Goal: Task Accomplishment & Management: Complete application form

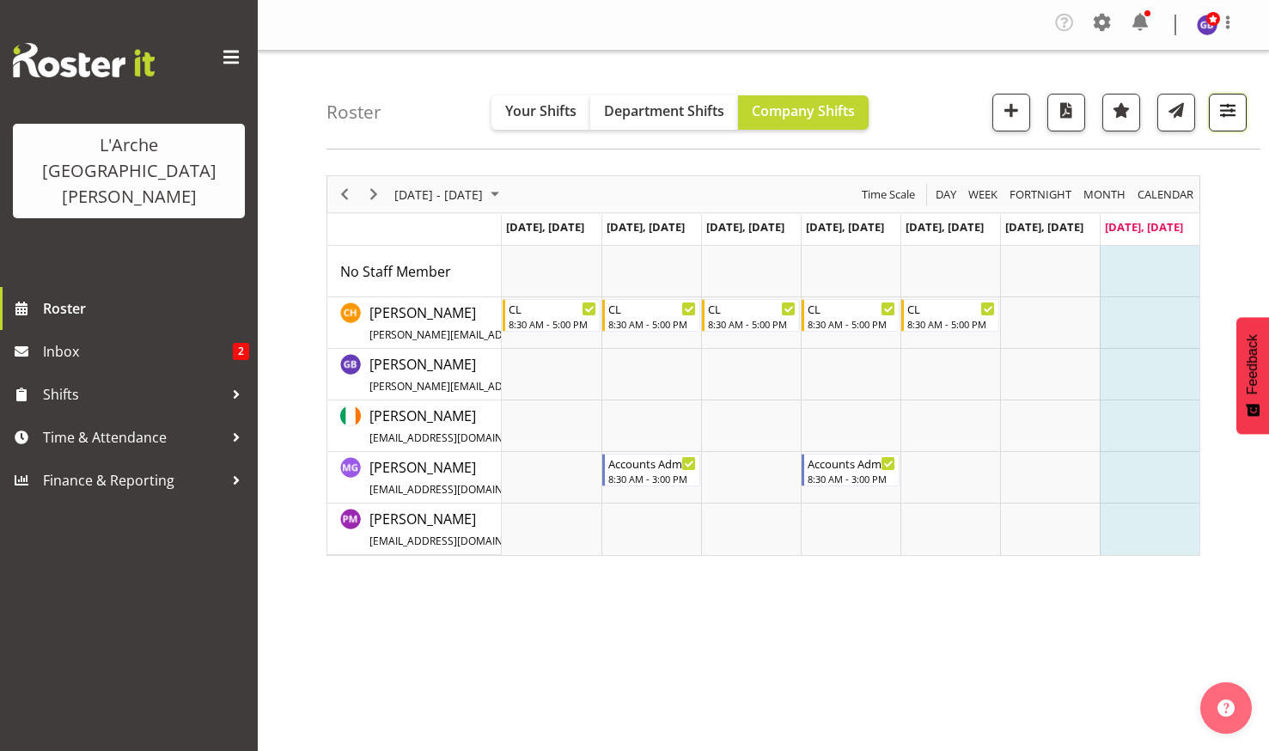
drag, startPoint x: 1219, startPoint y: 104, endPoint x: 1226, endPoint y: 111, distance: 9.7
click at [1220, 105] on span "button" at bounding box center [1228, 110] width 22 height 22
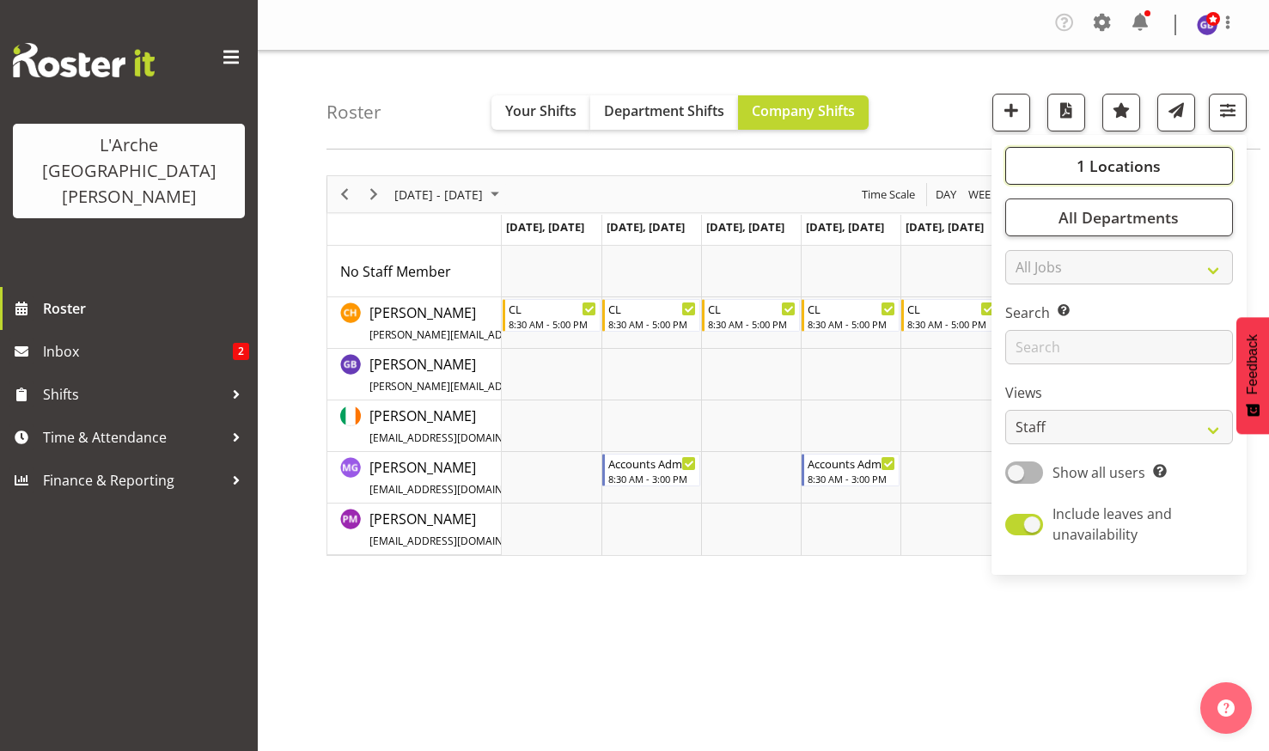
click at [1117, 162] on span "1 Locations" at bounding box center [1119, 166] width 84 height 21
click at [1029, 328] on span at bounding box center [1026, 333] width 14 height 14
click at [1029, 328] on input "56b" at bounding box center [1024, 332] width 11 height 11
checkbox input "true"
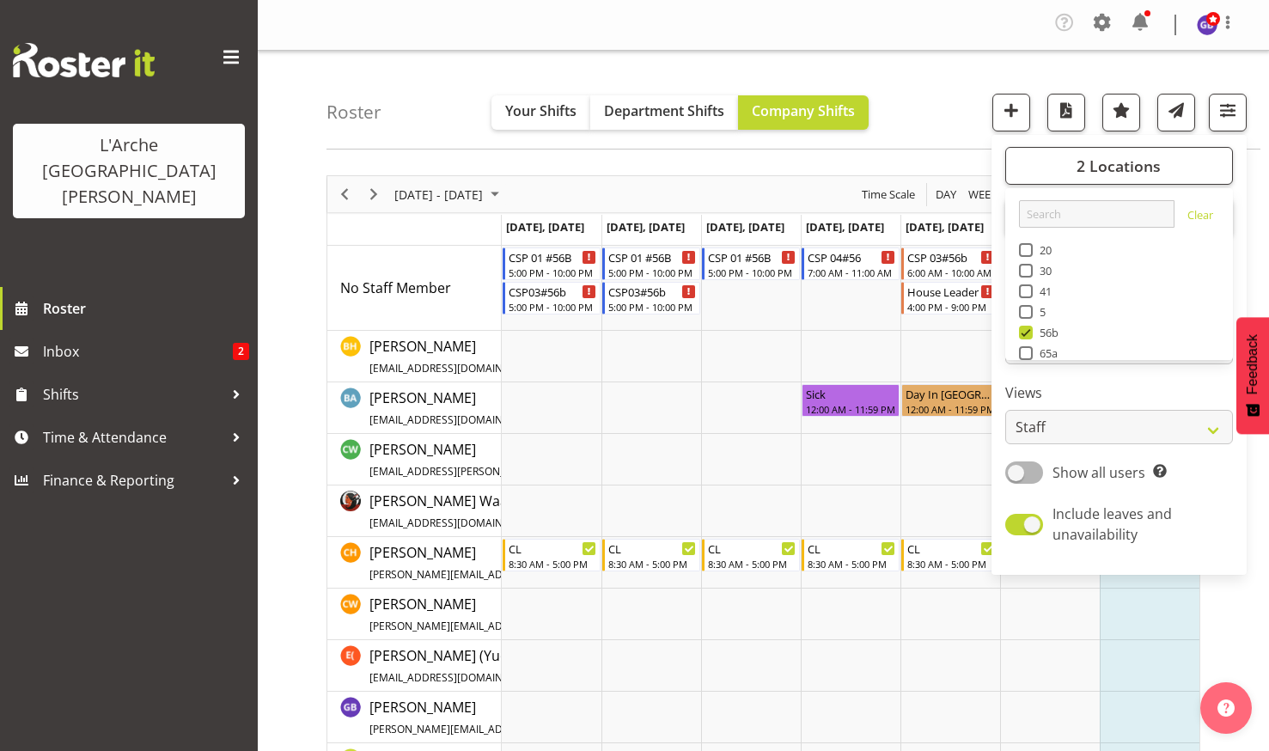
drag, startPoint x: 934, startPoint y: 82, endPoint x: 929, endPoint y: 94, distance: 13.1
click at [934, 81] on div "Roster Your Shifts Department Shifts Company Shifts 2 Locations Clear 20 30 41 …" at bounding box center [794, 100] width 934 height 99
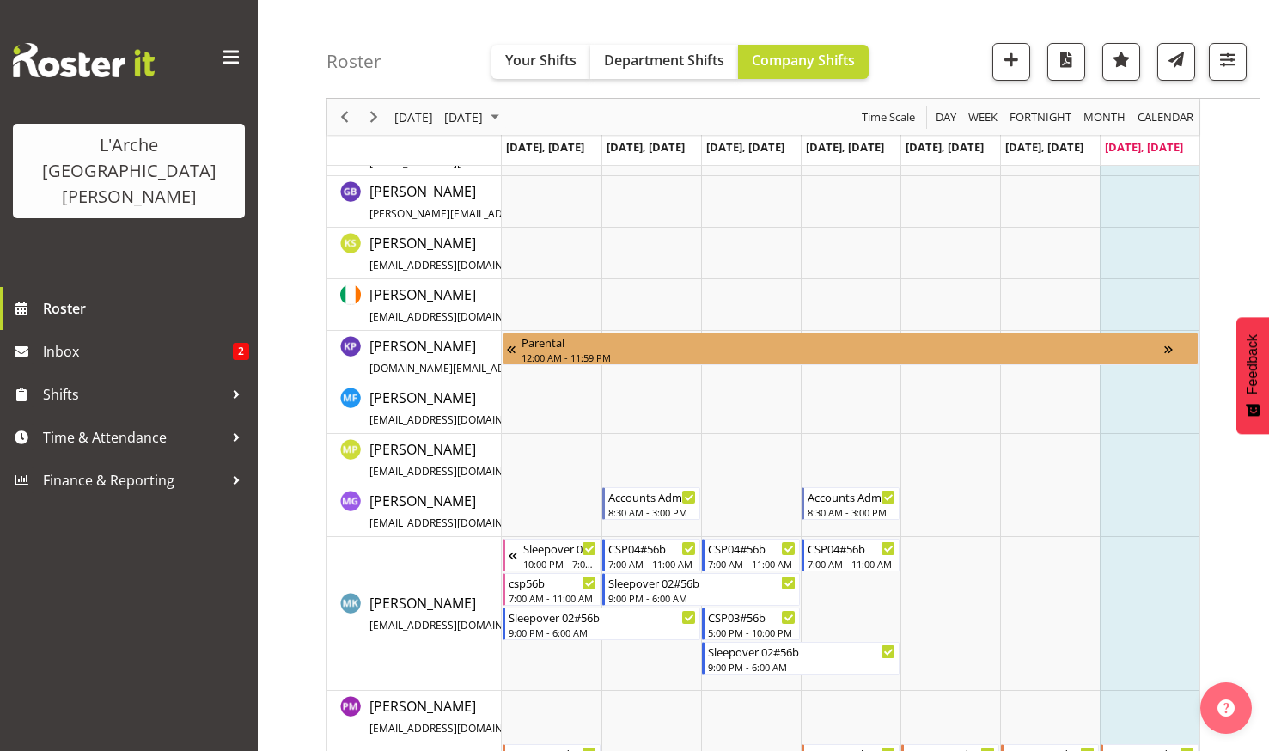
scroll to position [687, 0]
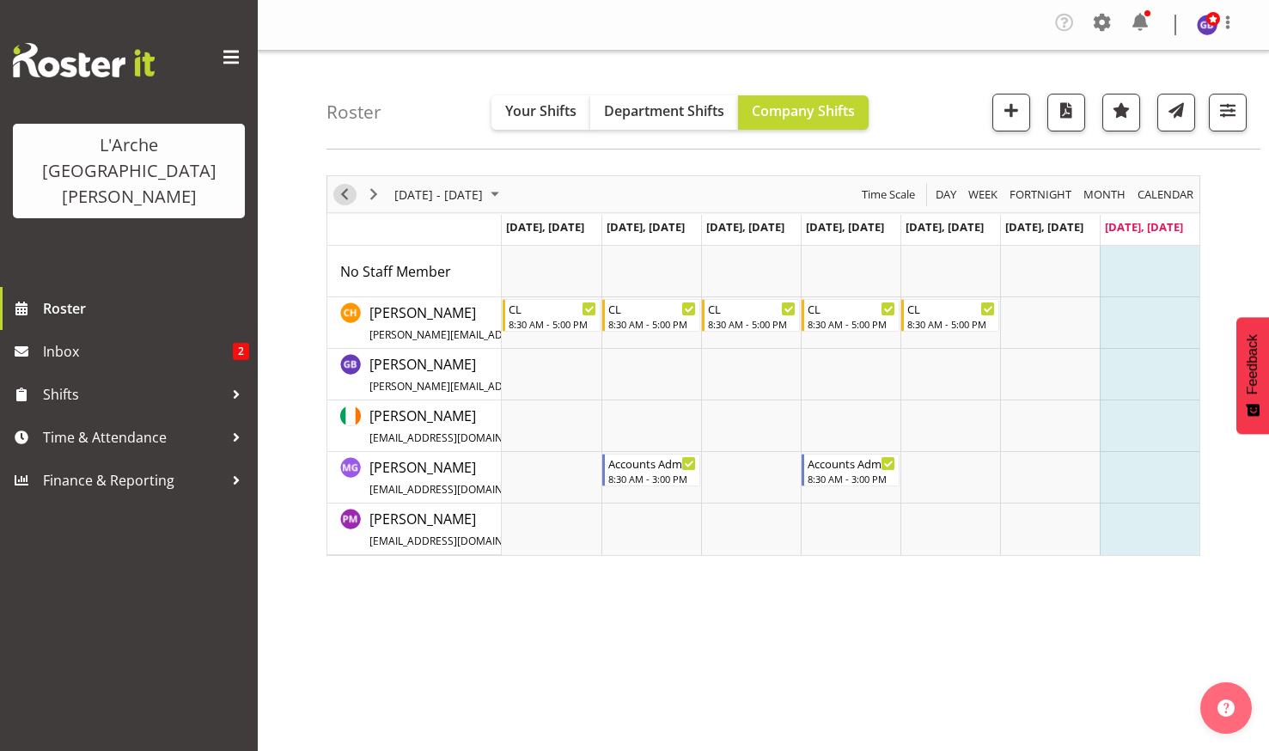
drag, startPoint x: 340, startPoint y: 191, endPoint x: 594, endPoint y: 249, distance: 260.1
click at [340, 192] on span "Previous" at bounding box center [344, 194] width 21 height 21
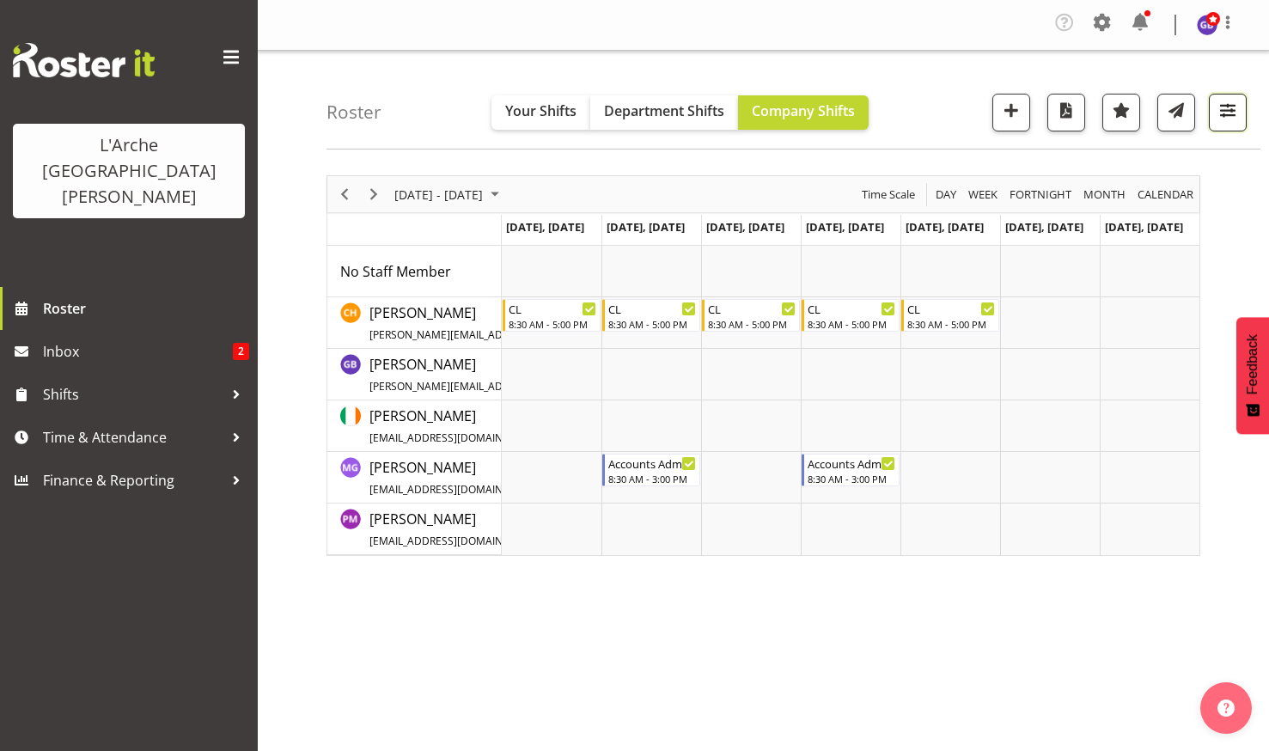
drag, startPoint x: 1223, startPoint y: 101, endPoint x: 1217, endPoint y: 110, distance: 10.5
click at [1223, 102] on span "button" at bounding box center [1228, 110] width 22 height 22
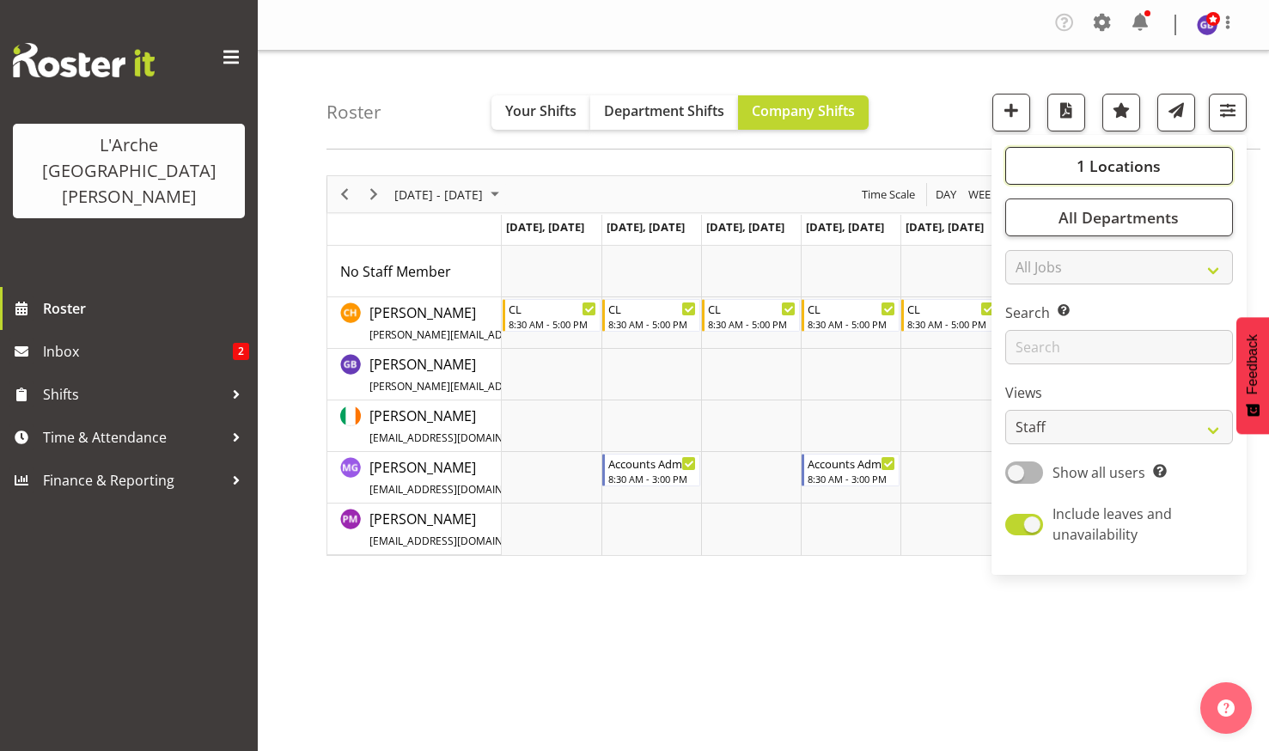
drag, startPoint x: 1116, startPoint y: 159, endPoint x: 1115, endPoint y: 171, distance: 12.2
click at [1116, 160] on span "1 Locations" at bounding box center [1119, 166] width 84 height 21
click at [1029, 308] on span at bounding box center [1026, 312] width 14 height 14
click at [1029, 308] on input "5" at bounding box center [1024, 312] width 11 height 11
checkbox input "true"
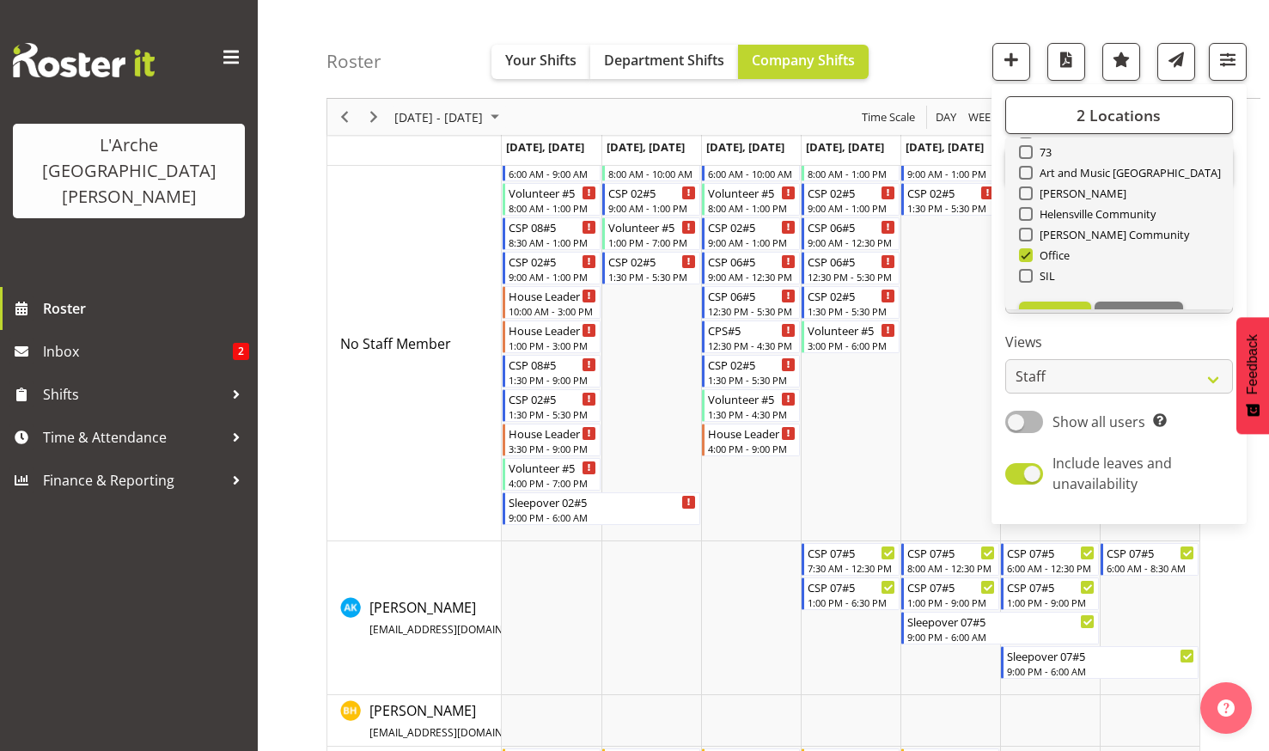
scroll to position [172, 0]
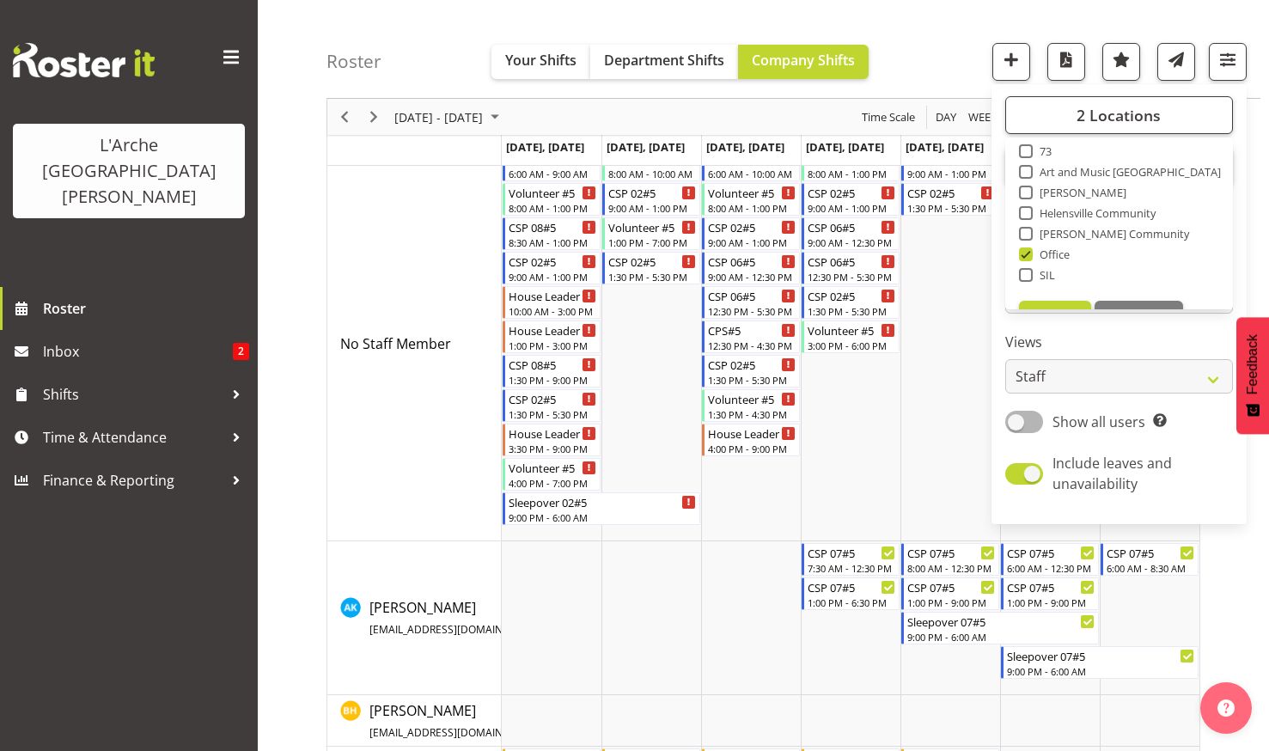
click at [1028, 250] on span at bounding box center [1026, 254] width 14 height 14
click at [1028, 250] on input "Office" at bounding box center [1024, 254] width 11 height 11
checkbox input "false"
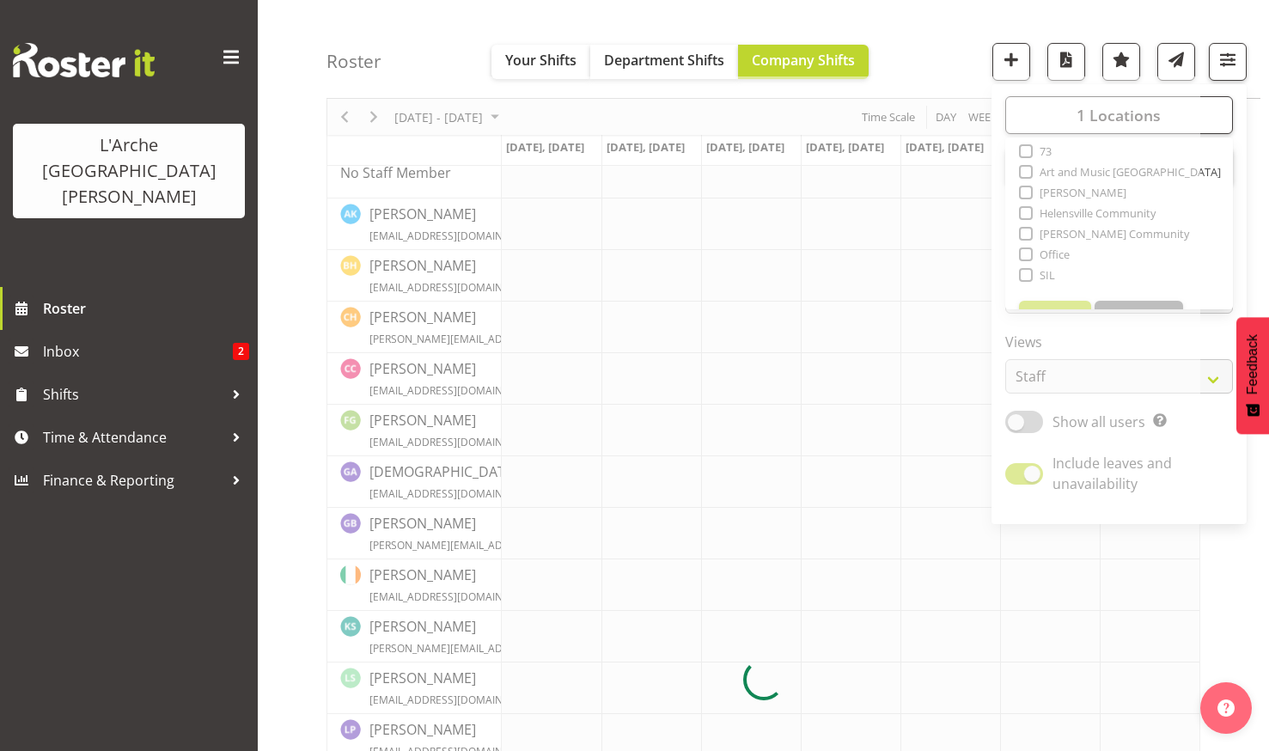
click at [928, 23] on div "Roster Your Shifts Department Shifts Company Shifts 1 Locations Clear 20 30 41 …" at bounding box center [794, 49] width 934 height 99
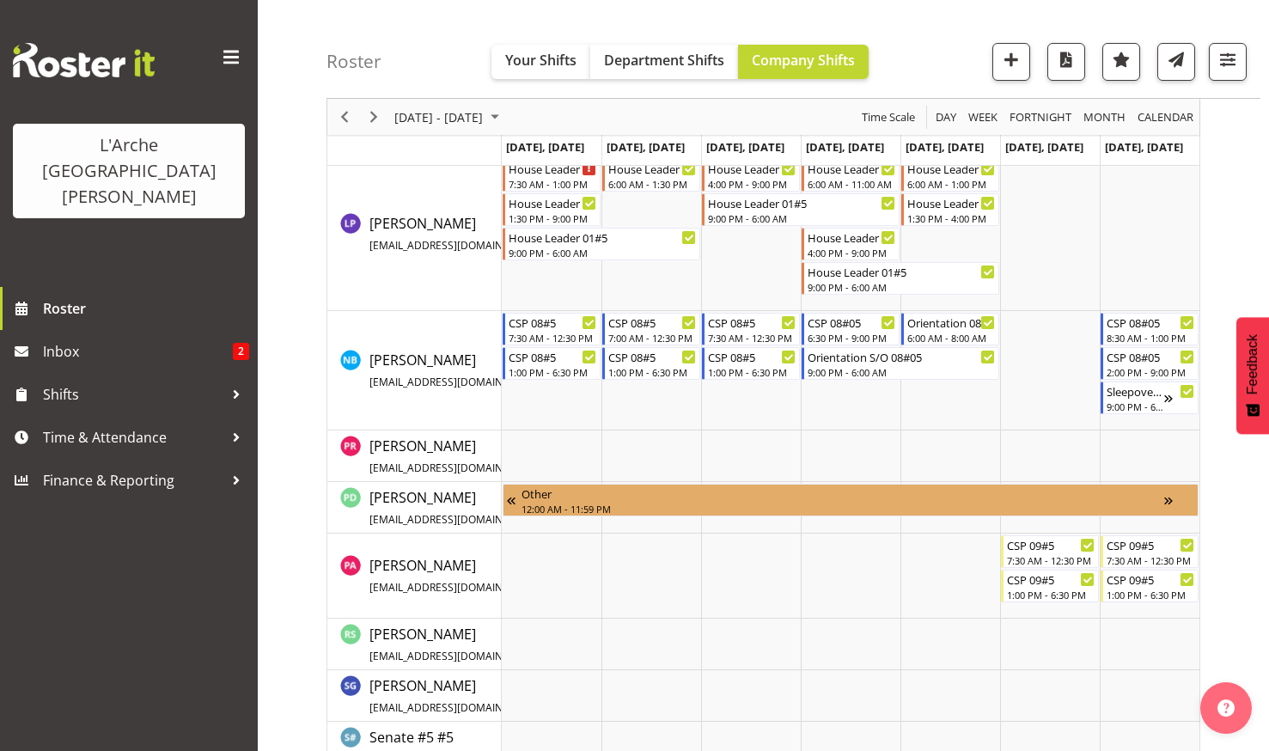
scroll to position [1203, 0]
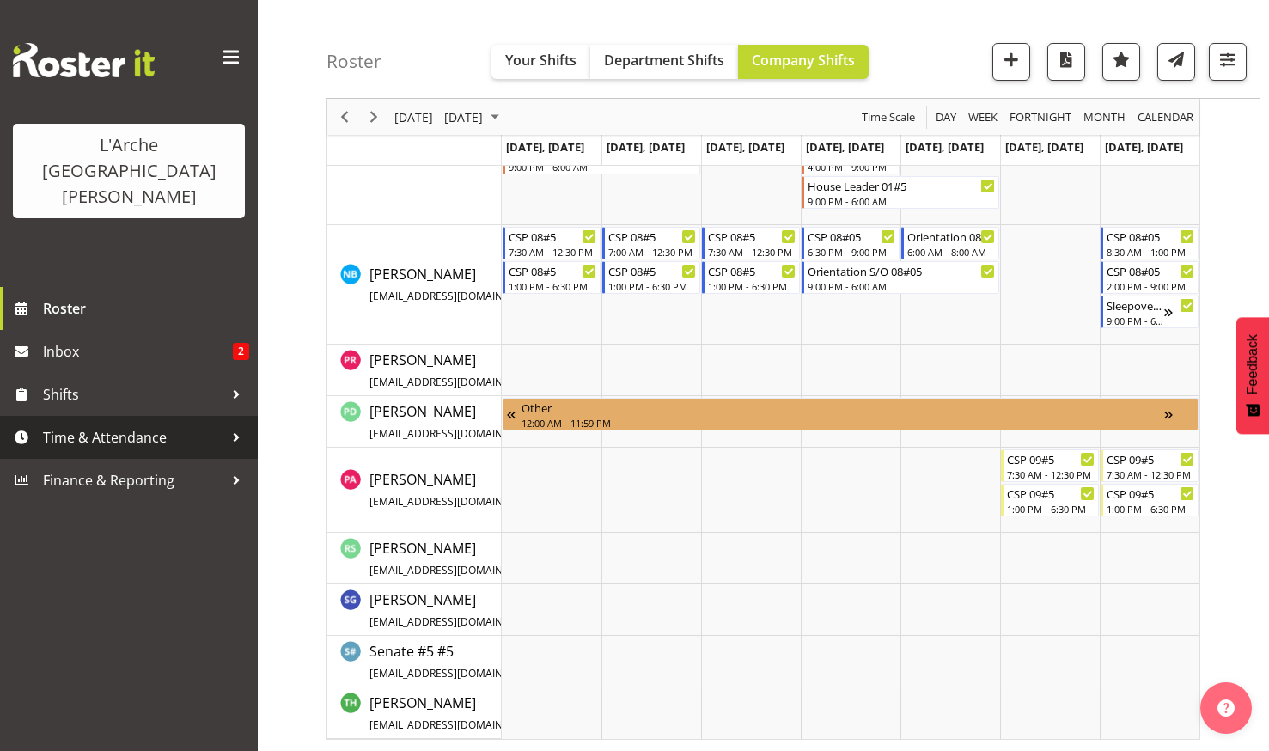
click at [113, 425] on span "Time & Attendance" at bounding box center [133, 438] width 180 height 26
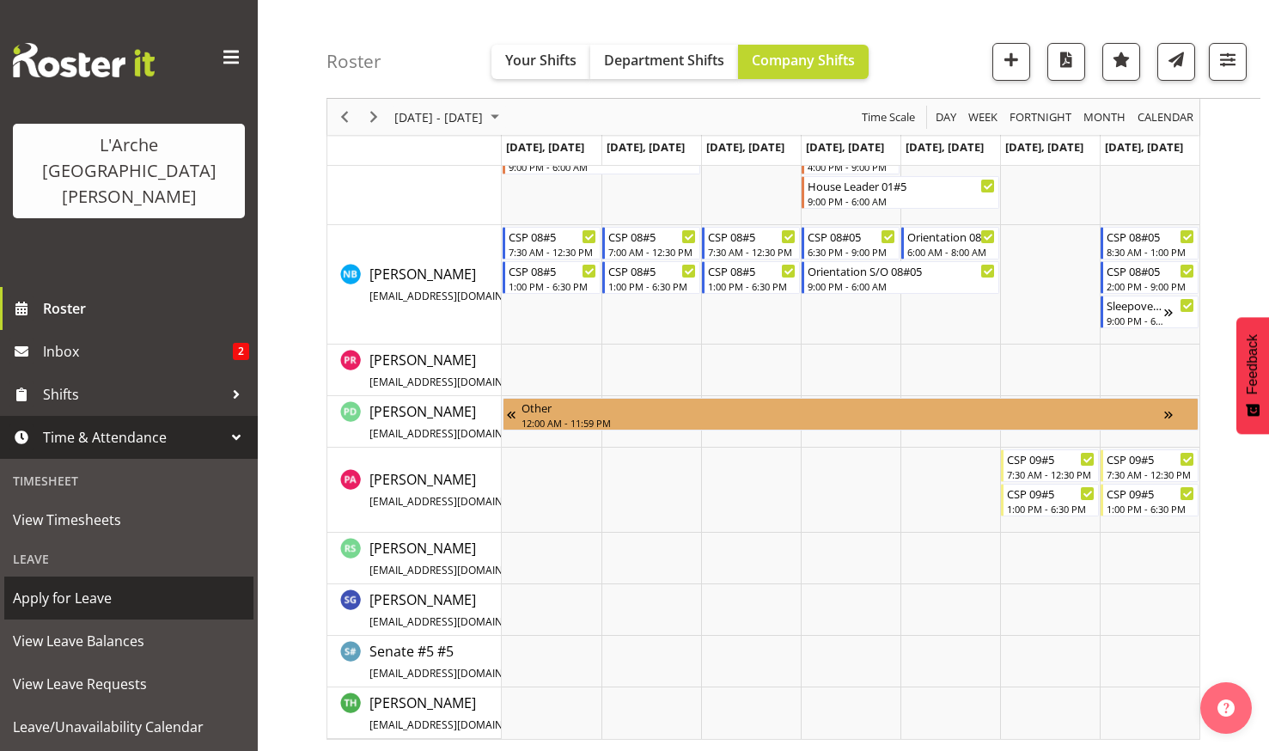
click at [64, 585] on span "Apply for Leave" at bounding box center [129, 598] width 232 height 26
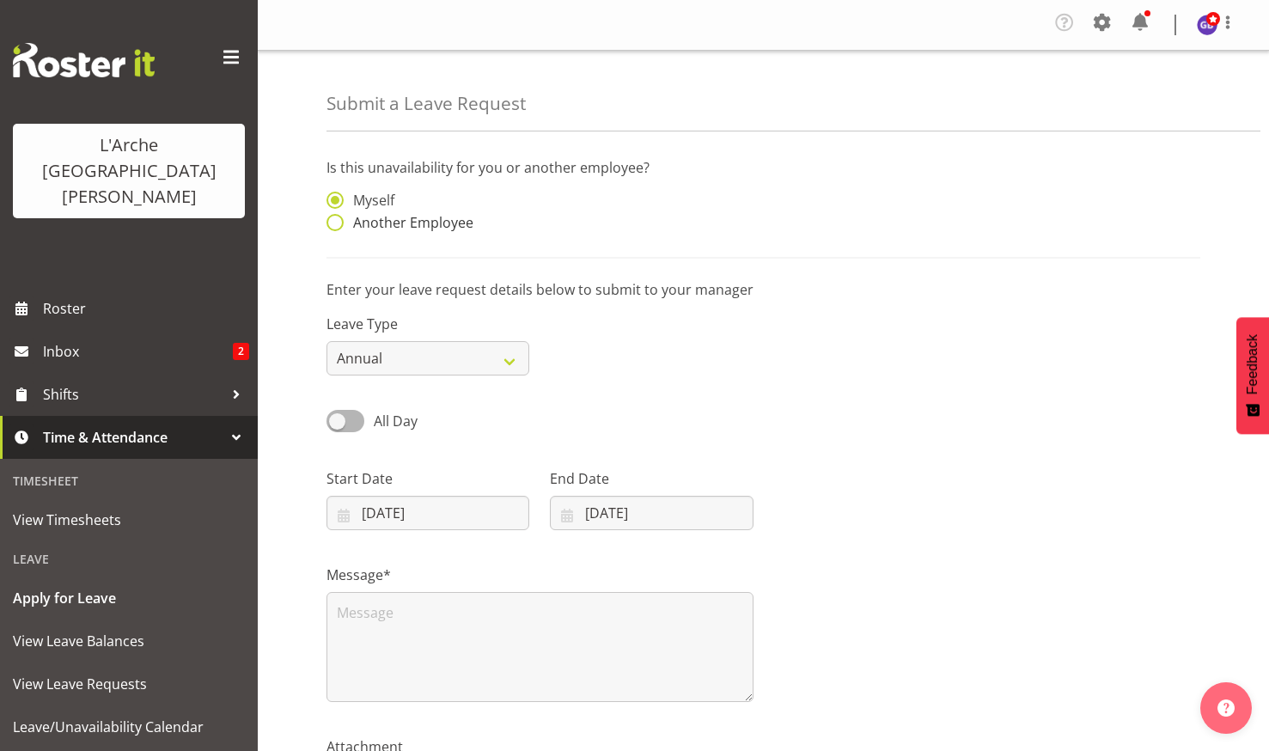
click at [334, 216] on span at bounding box center [335, 222] width 17 height 17
click at [334, 217] on input "Another Employee" at bounding box center [332, 222] width 11 height 11
radio input "true"
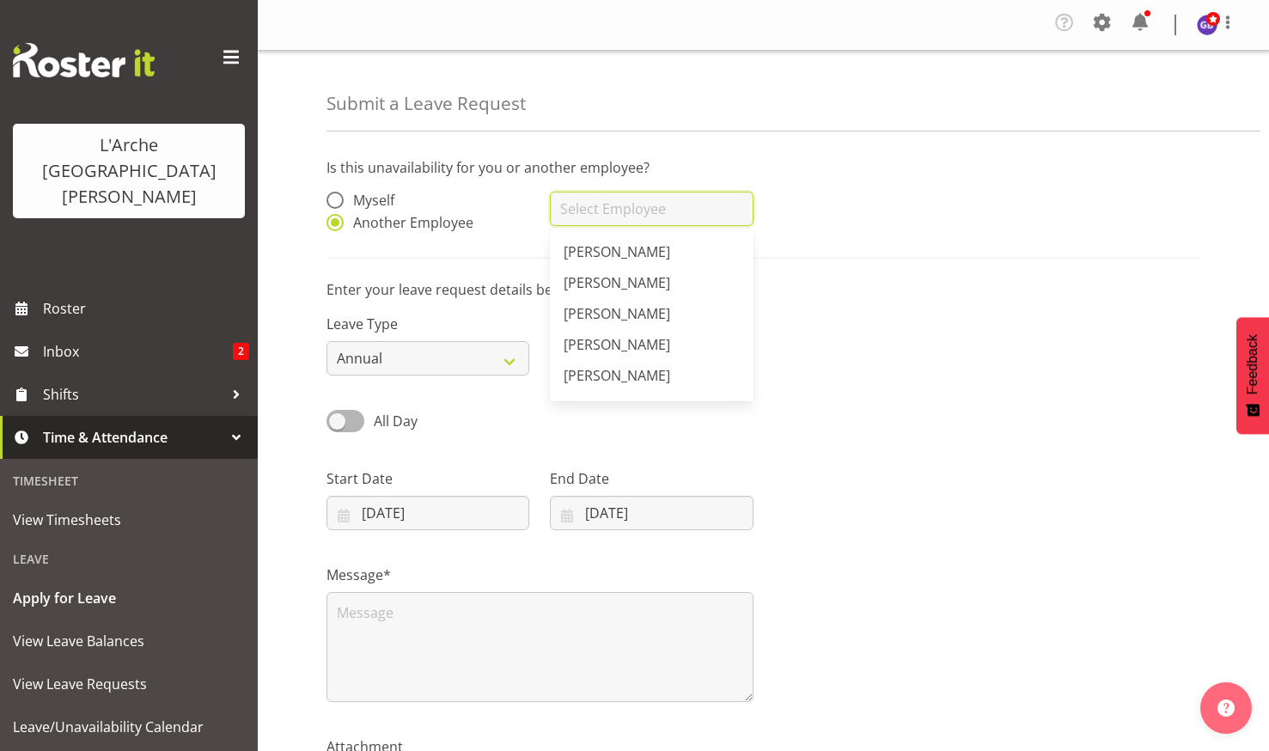
click at [575, 211] on input "text" at bounding box center [651, 209] width 203 height 34
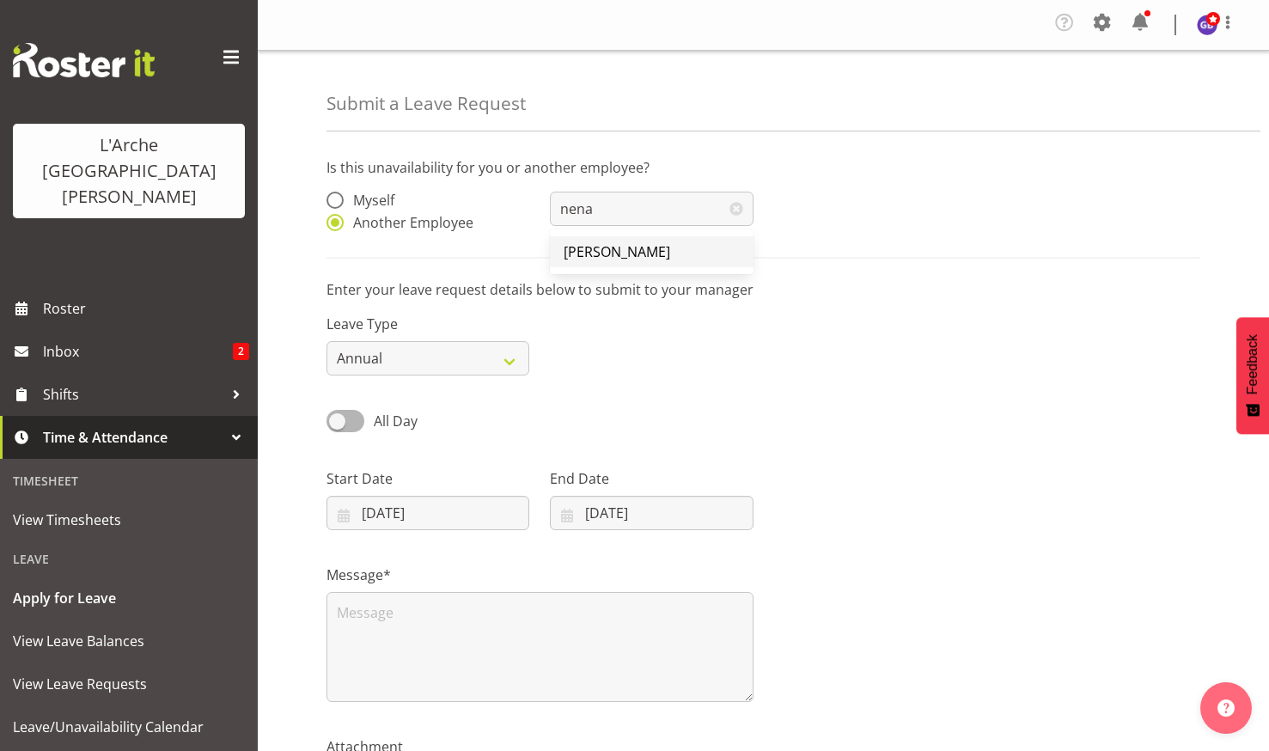
drag, startPoint x: 600, startPoint y: 248, endPoint x: 510, endPoint y: 293, distance: 99.9
click at [600, 249] on span "[PERSON_NAME]" at bounding box center [617, 251] width 107 height 19
type input "[PERSON_NAME]"
click at [505, 356] on select "Annual Sick Leave Without Pay Bereavement Domestic Violence Parental Jury Servi…" at bounding box center [428, 358] width 203 height 34
select select "Day In [GEOGRAPHIC_DATA]"
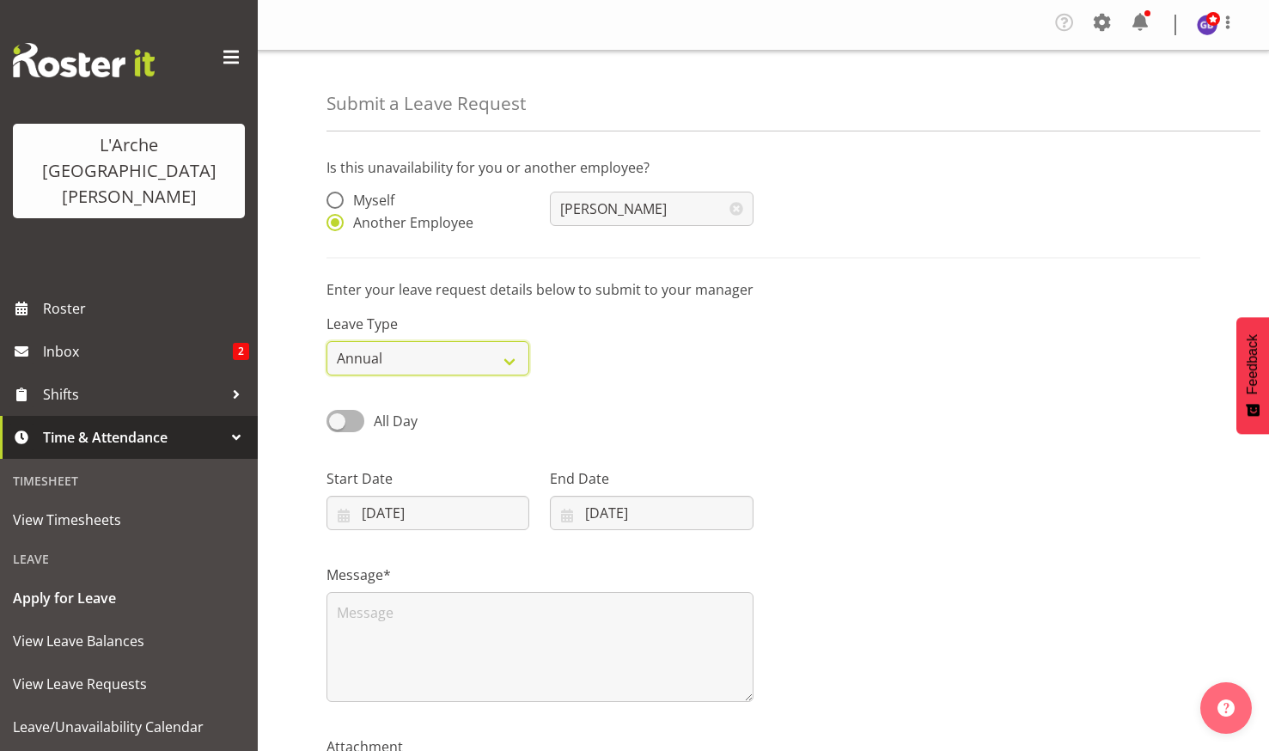
click at [327, 341] on select "Annual Sick Leave Without Pay Bereavement Domestic Violence Parental Jury Servi…" at bounding box center [428, 358] width 203 height 34
drag, startPoint x: 402, startPoint y: 504, endPoint x: 406, endPoint y: 515, distance: 11.2
click at [401, 504] on input "[DATE]" at bounding box center [428, 513] width 203 height 34
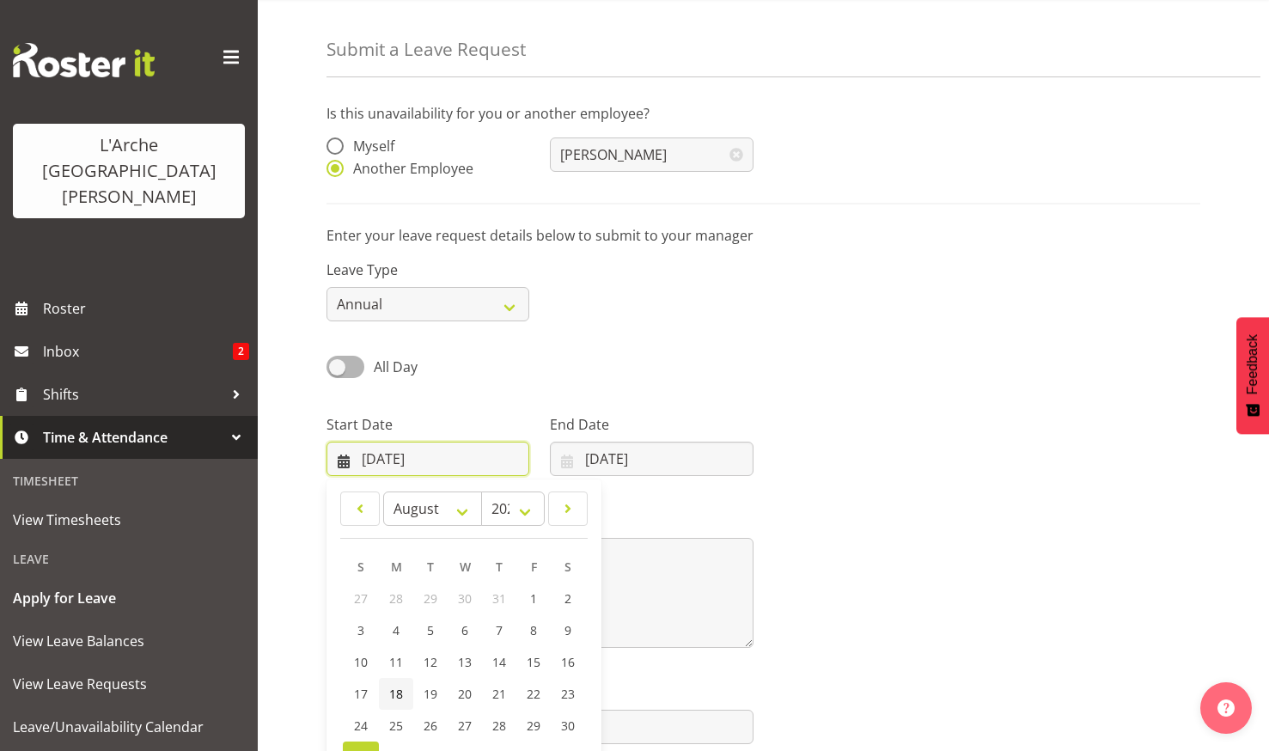
scroll to position [86, 0]
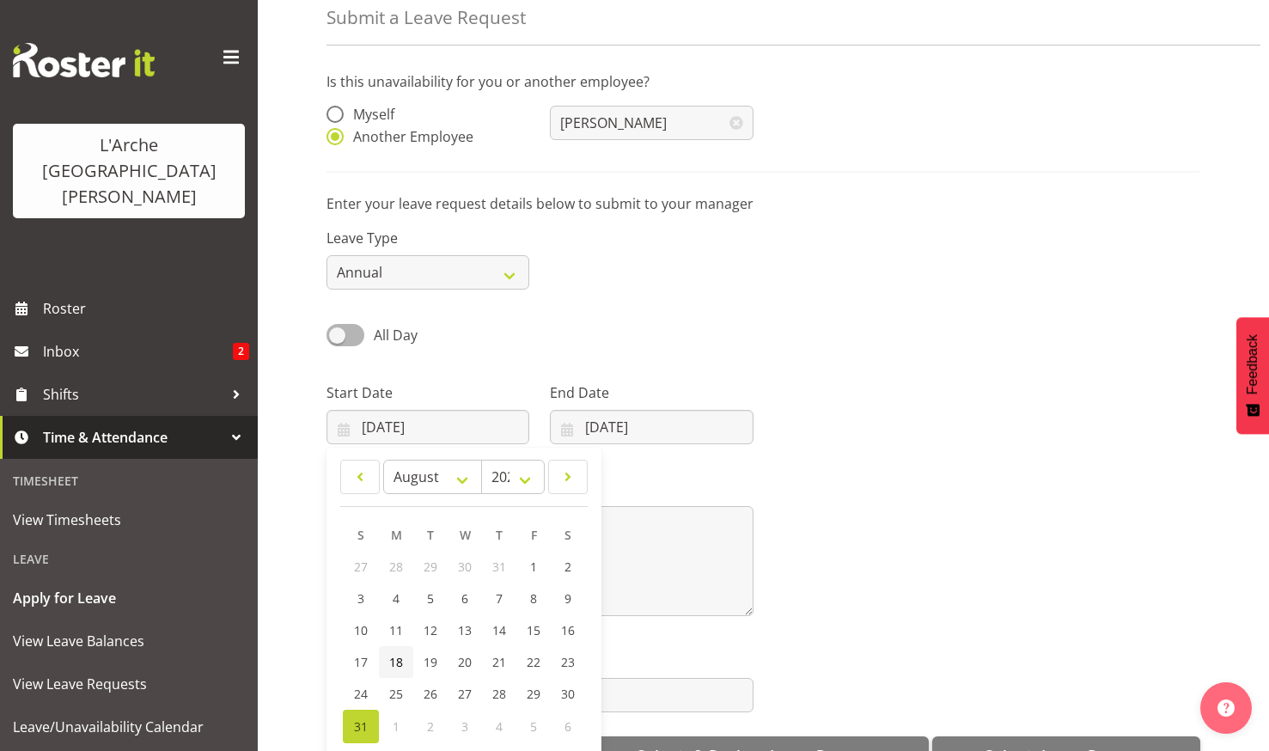
click at [395, 660] on span "18" at bounding box center [396, 662] width 14 height 16
type input "18/08/2025"
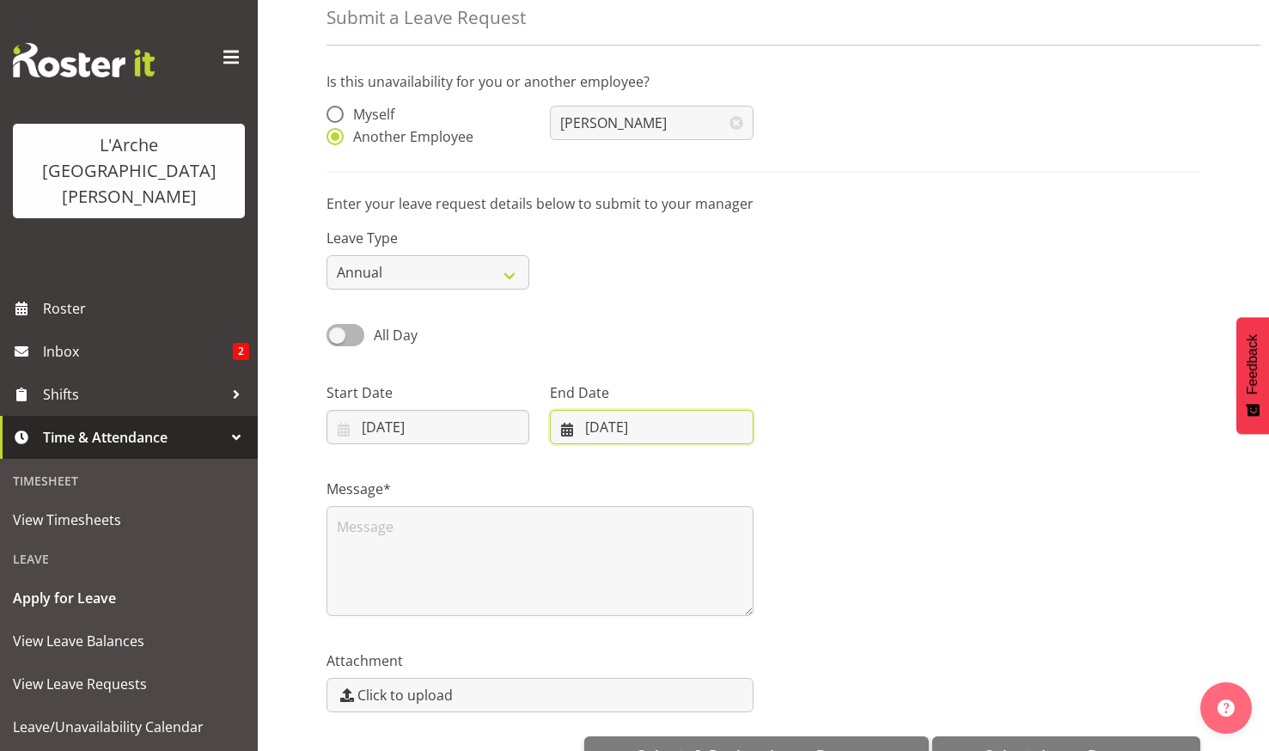
drag, startPoint x: 630, startPoint y: 417, endPoint x: 627, endPoint y: 431, distance: 14.8
click at [630, 418] on input "[DATE]" at bounding box center [651, 427] width 203 height 34
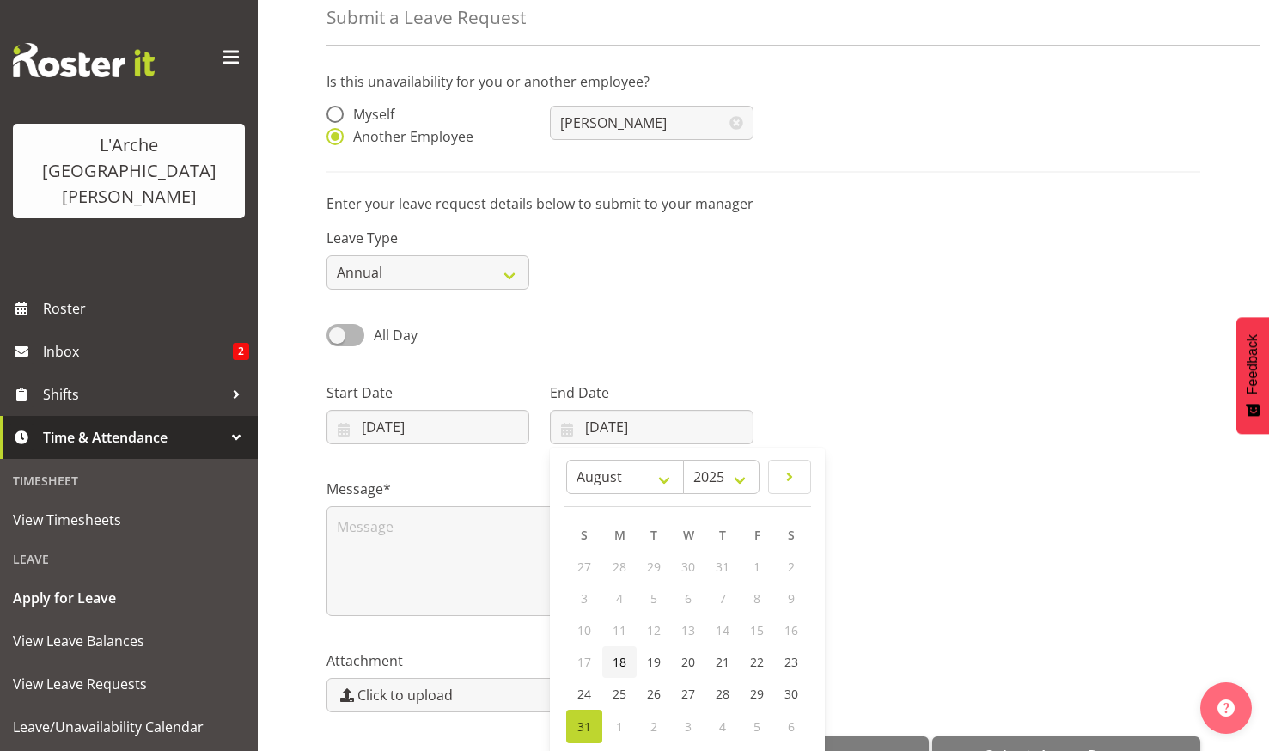
click at [622, 657] on span "18" at bounding box center [620, 662] width 14 height 16
type input "18/08/2025"
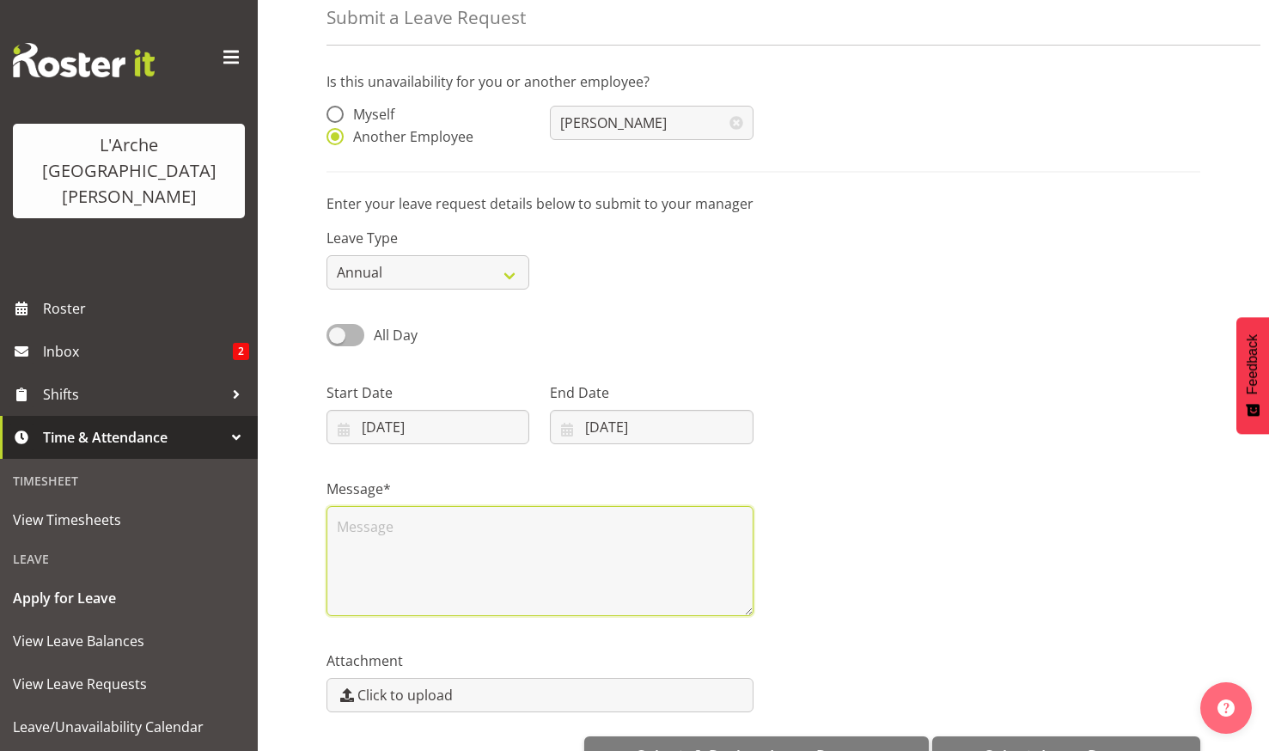
click at [356, 528] on textarea at bounding box center [540, 561] width 427 height 110
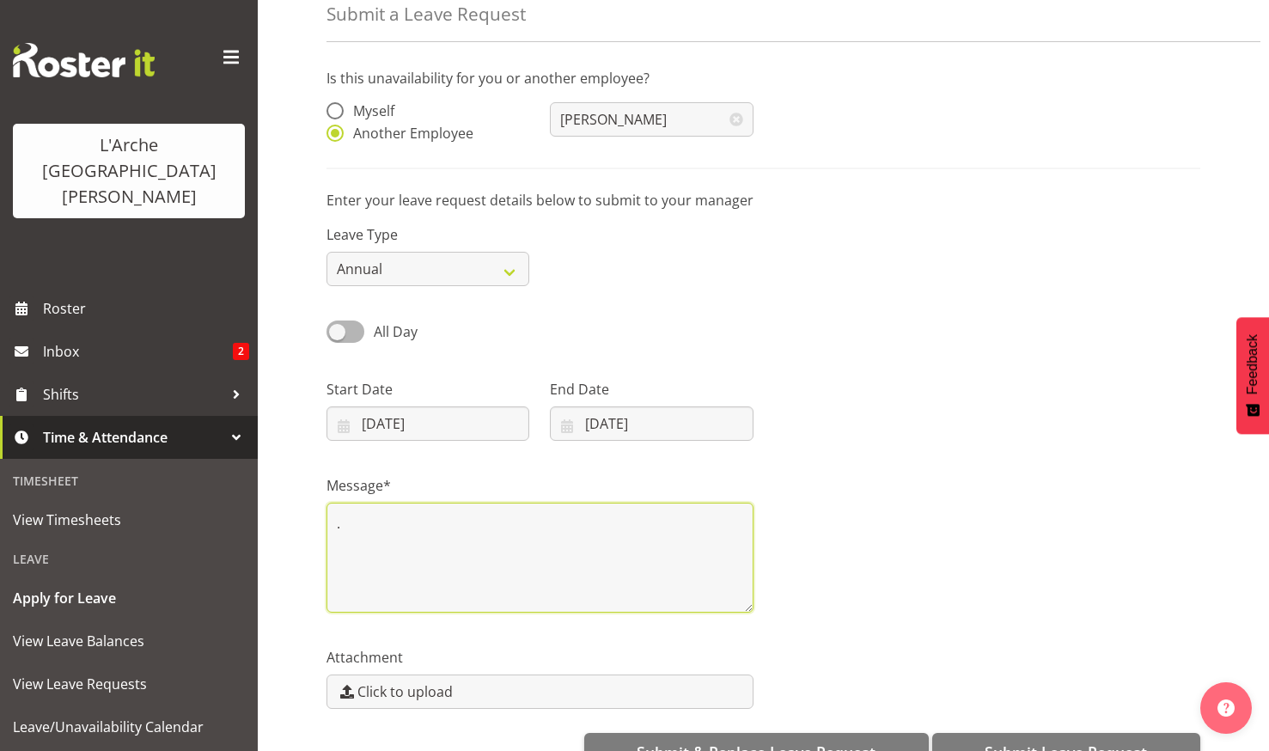
scroll to position [135, 0]
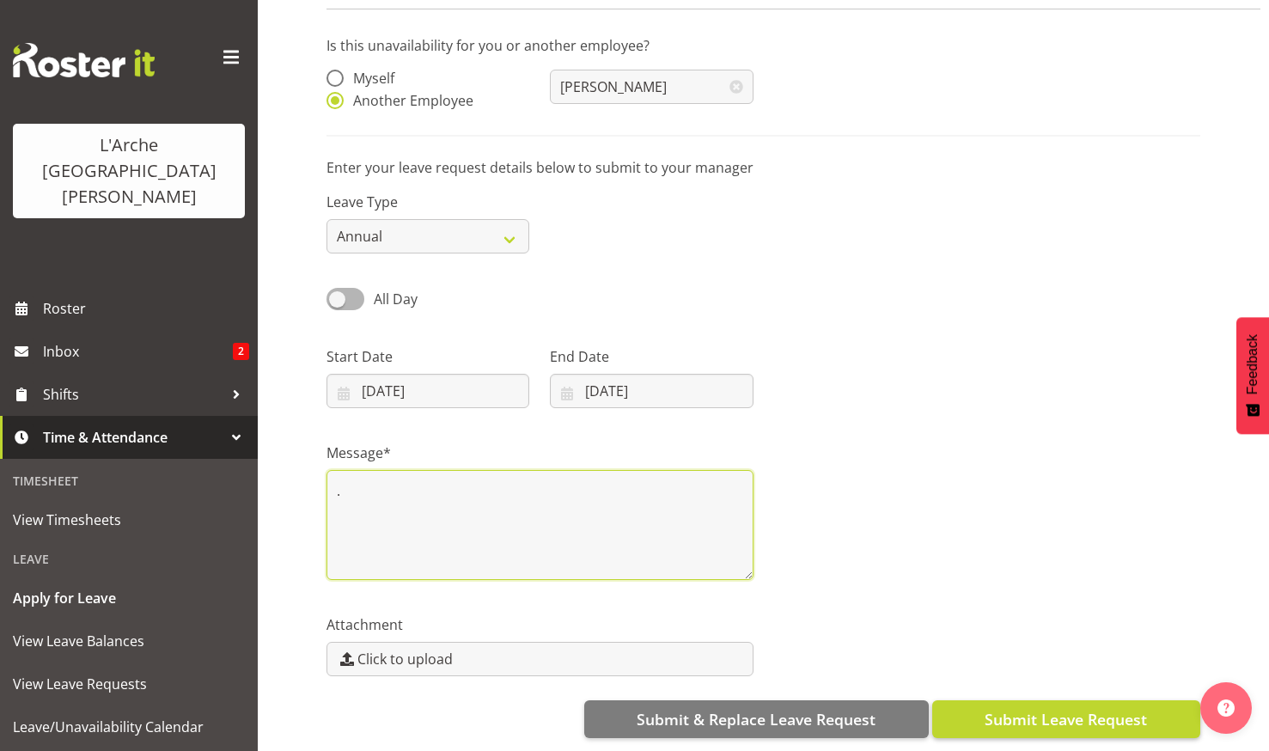
type textarea "."
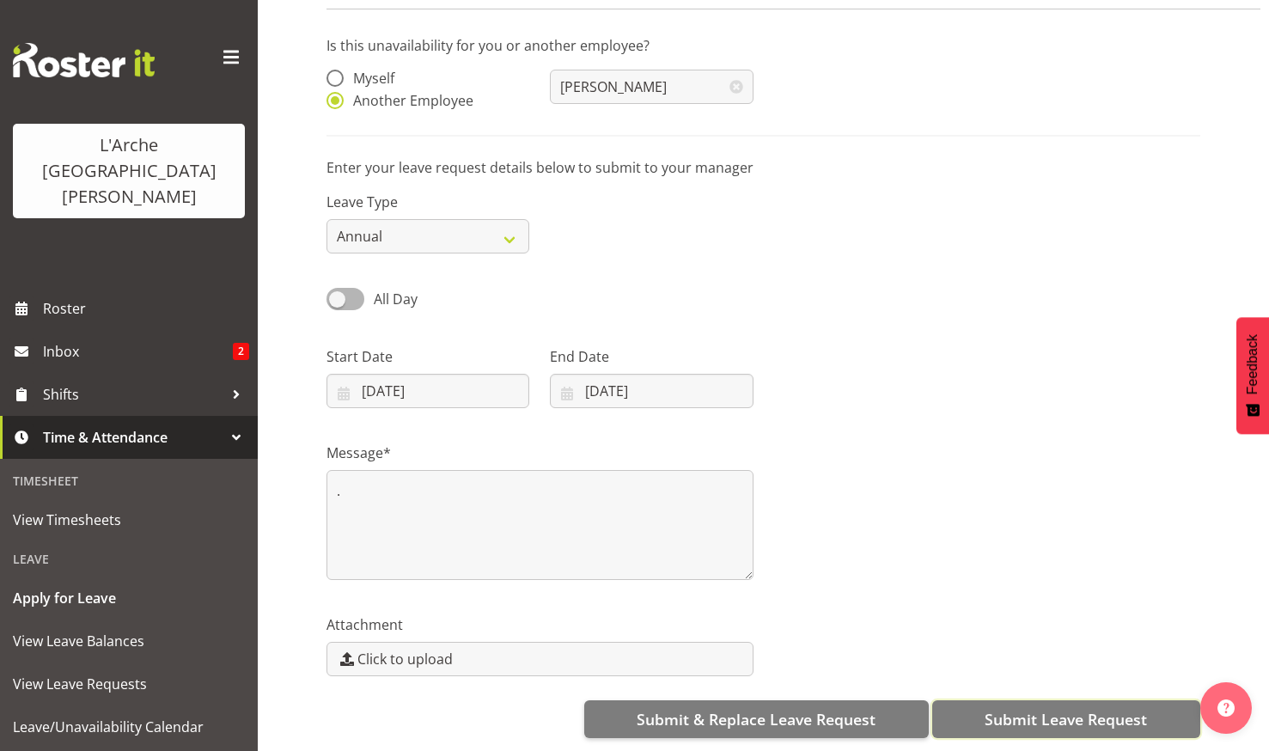
drag, startPoint x: 1035, startPoint y: 702, endPoint x: 1027, endPoint y: 696, distance: 9.8
click at [1034, 708] on span "Submit Leave Request" at bounding box center [1066, 719] width 162 height 22
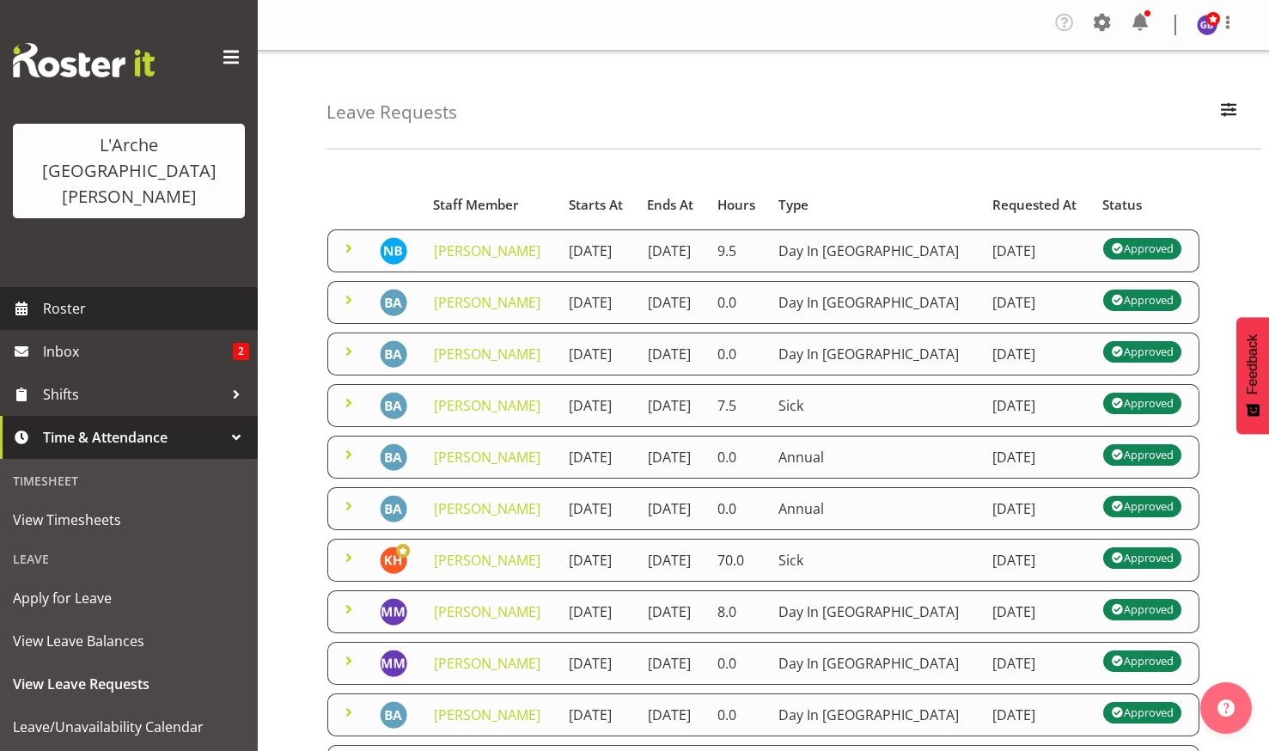
click at [64, 296] on span "Roster" at bounding box center [146, 309] width 206 height 26
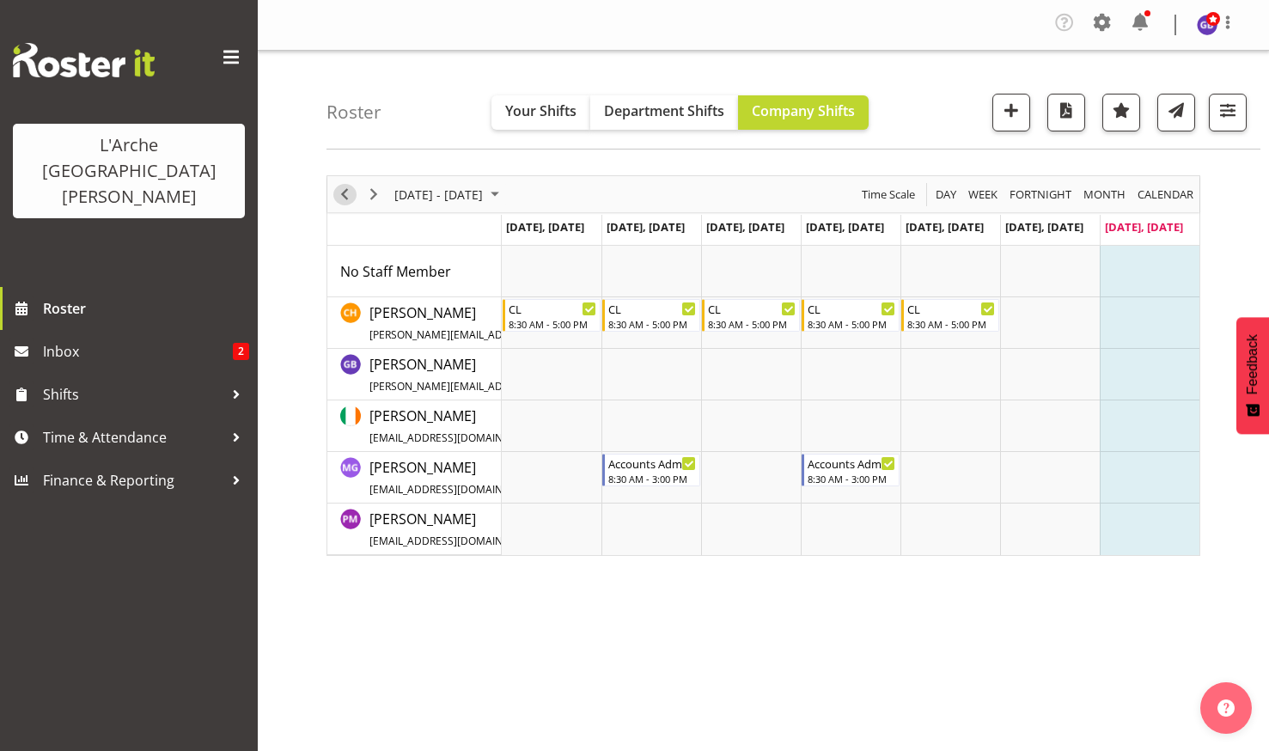
click at [341, 188] on span "Previous" at bounding box center [344, 194] width 21 height 21
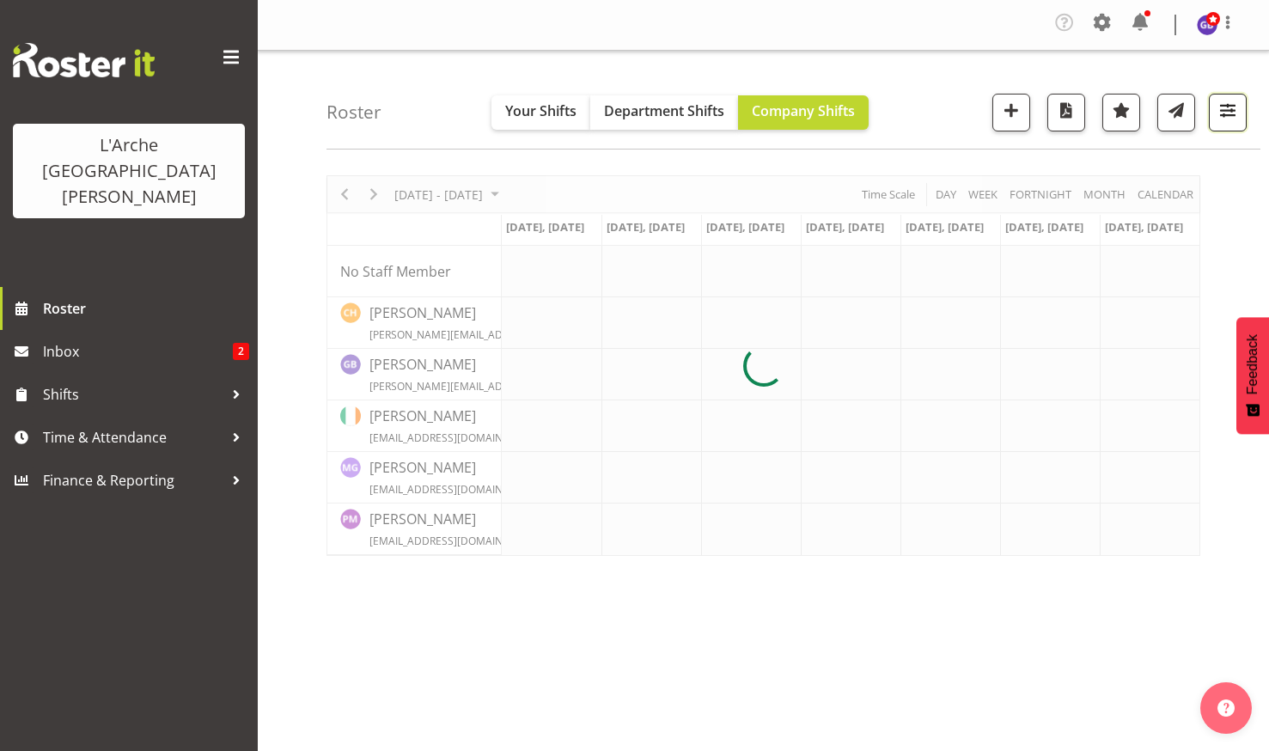
click at [1229, 101] on span "button" at bounding box center [1228, 110] width 22 height 22
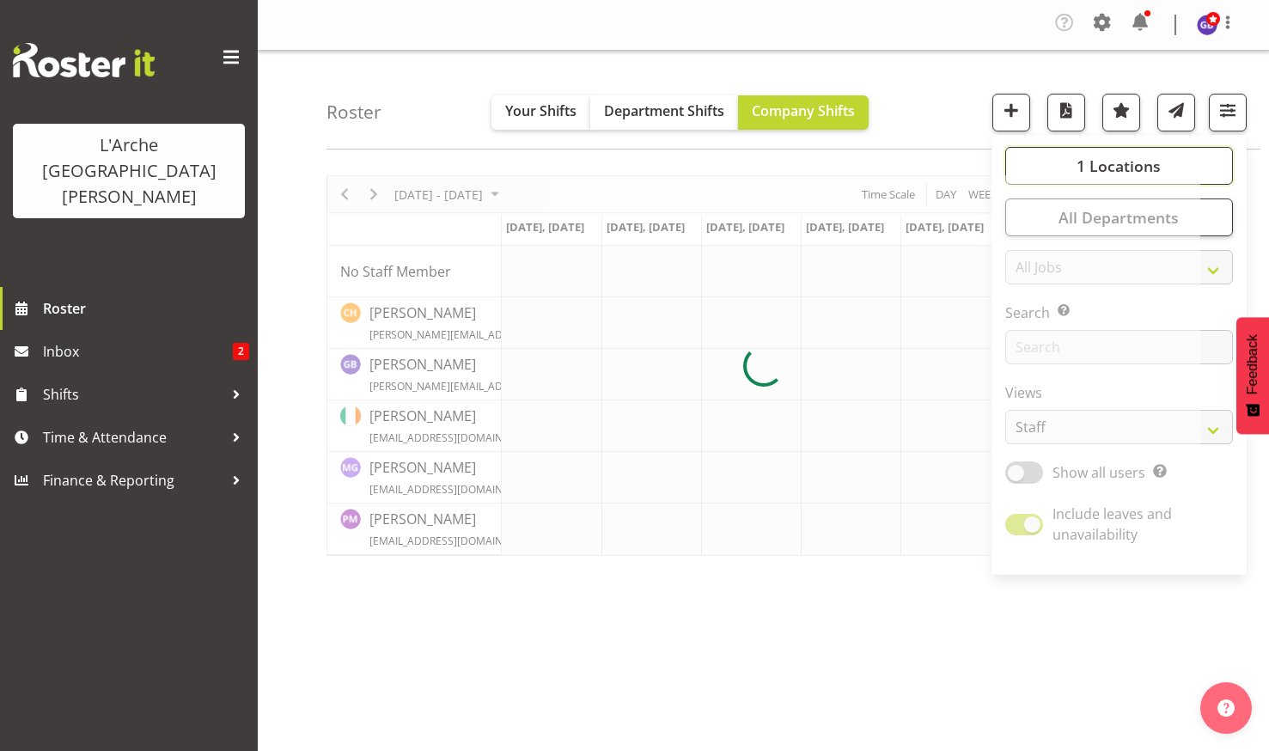
drag, startPoint x: 1121, startPoint y: 159, endPoint x: 1124, endPoint y: 193, distance: 34.5
click at [1121, 160] on span "1 Locations" at bounding box center [1119, 166] width 84 height 21
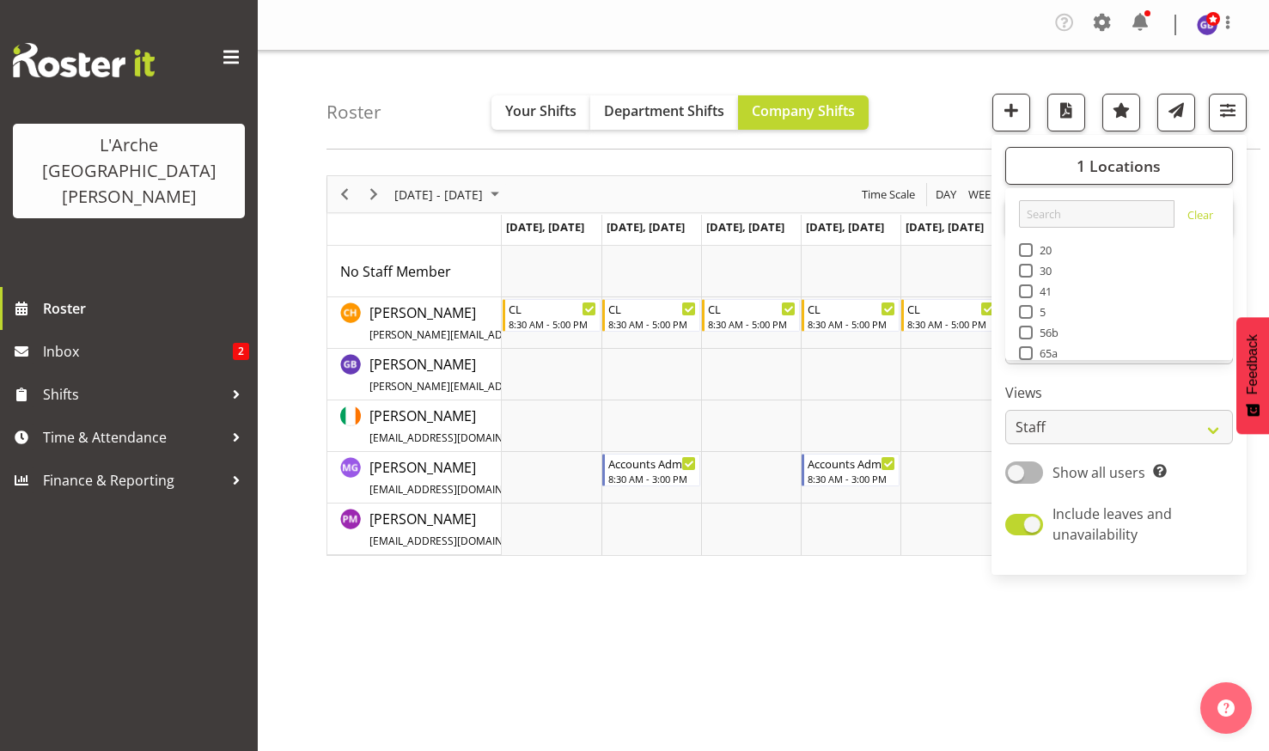
click at [1026, 310] on span at bounding box center [1026, 312] width 14 height 14
click at [1026, 310] on input "5" at bounding box center [1024, 312] width 11 height 11
checkbox input "true"
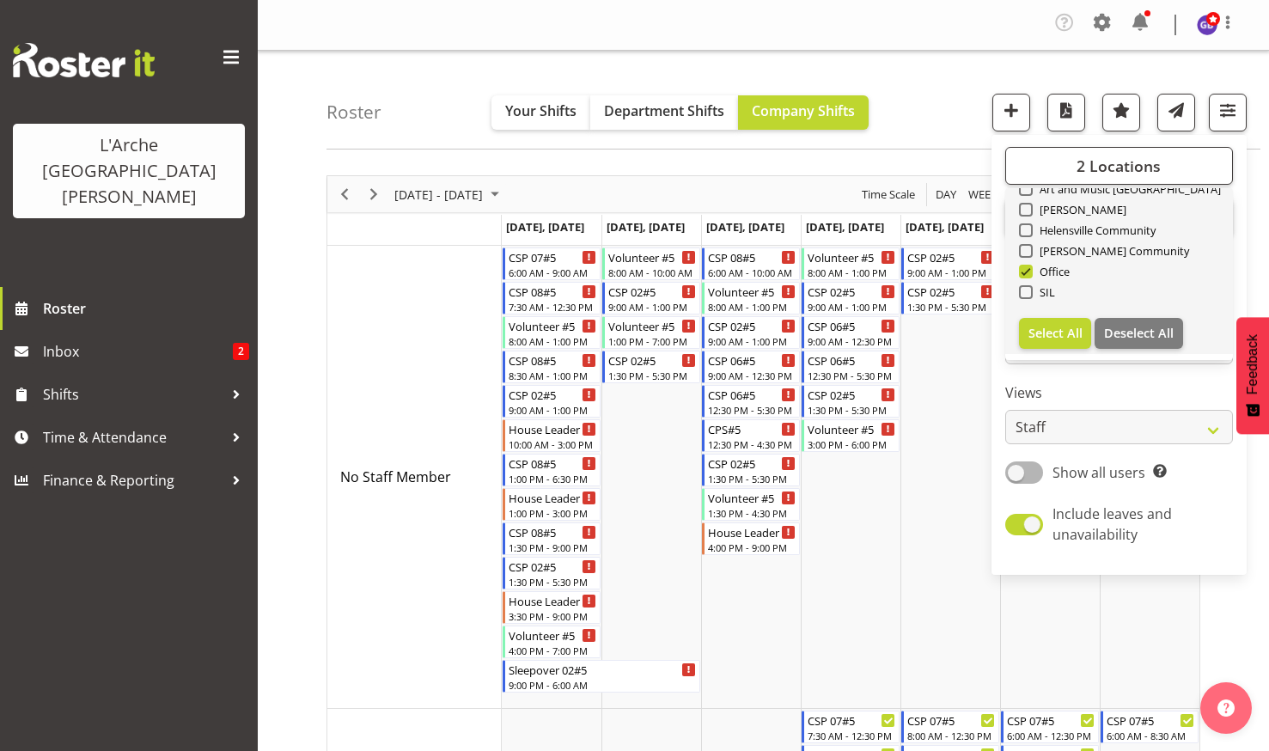
scroll to position [206, 0]
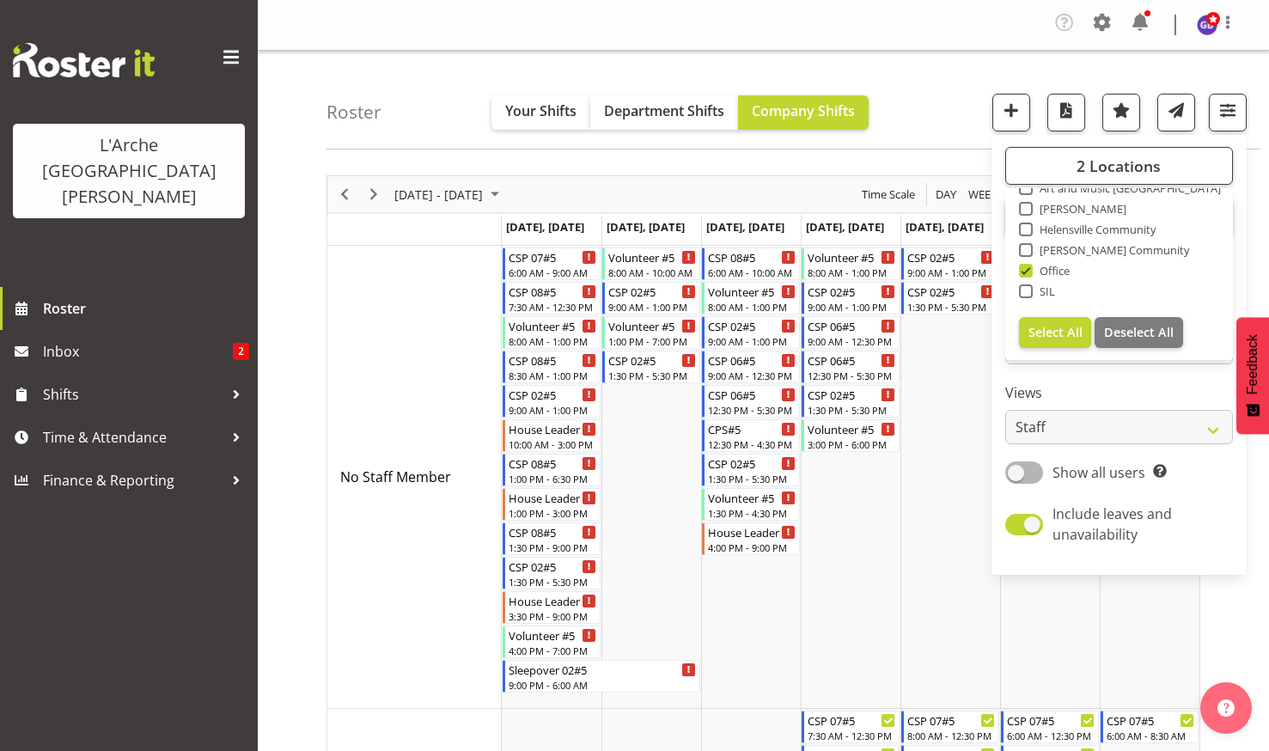
drag, startPoint x: 1028, startPoint y: 267, endPoint x: 1034, endPoint y: 232, distance: 35.7
click at [1028, 268] on span at bounding box center [1026, 271] width 14 height 14
click at [1028, 268] on input "Office" at bounding box center [1024, 271] width 11 height 11
checkbox input "false"
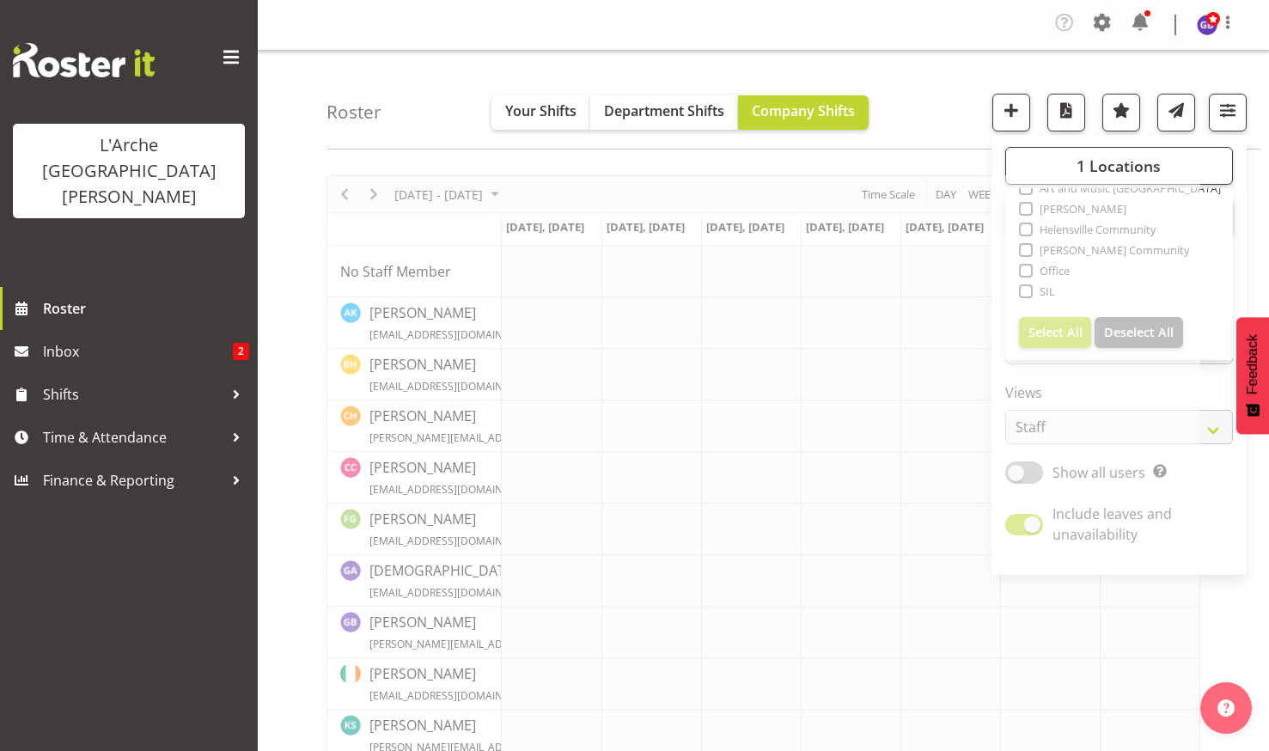
click at [932, 100] on div "Roster Your Shifts Department Shifts Company Shifts 1 Locations Clear 20 30 41 …" at bounding box center [794, 100] width 934 height 99
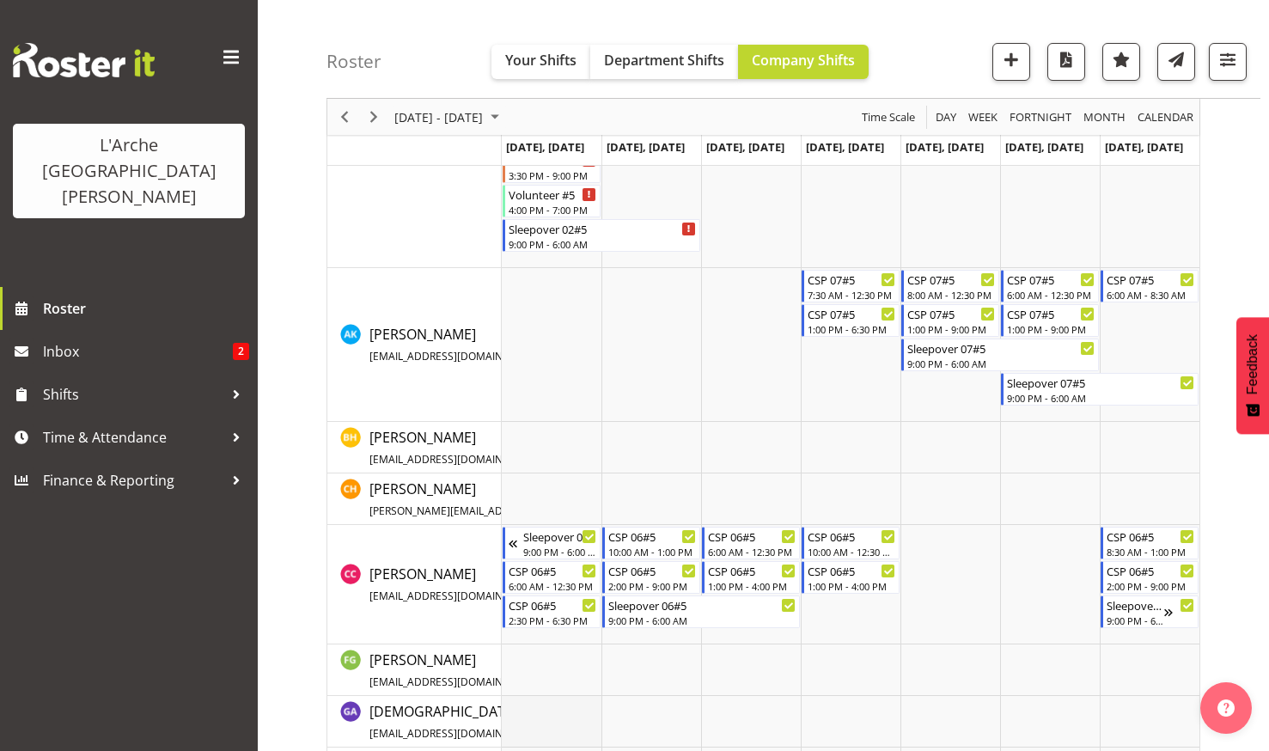
scroll to position [430, 0]
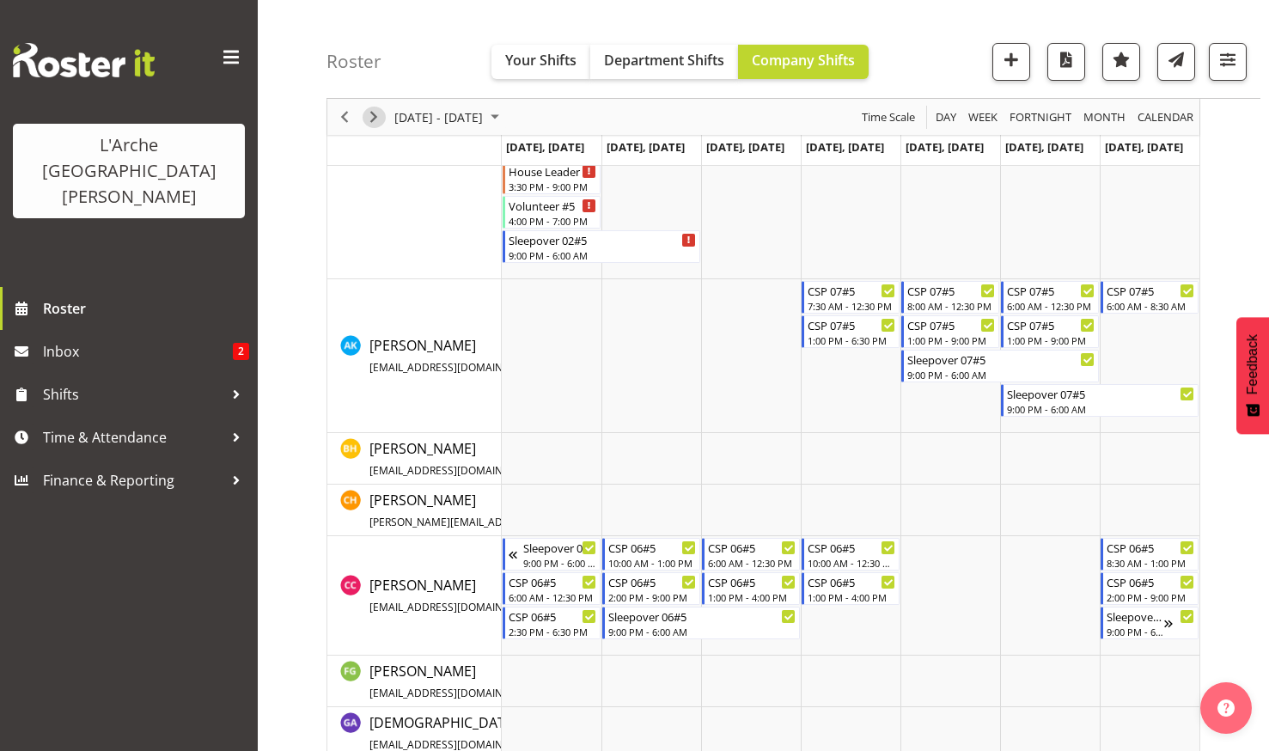
click at [375, 113] on span "Next" at bounding box center [373, 117] width 21 height 21
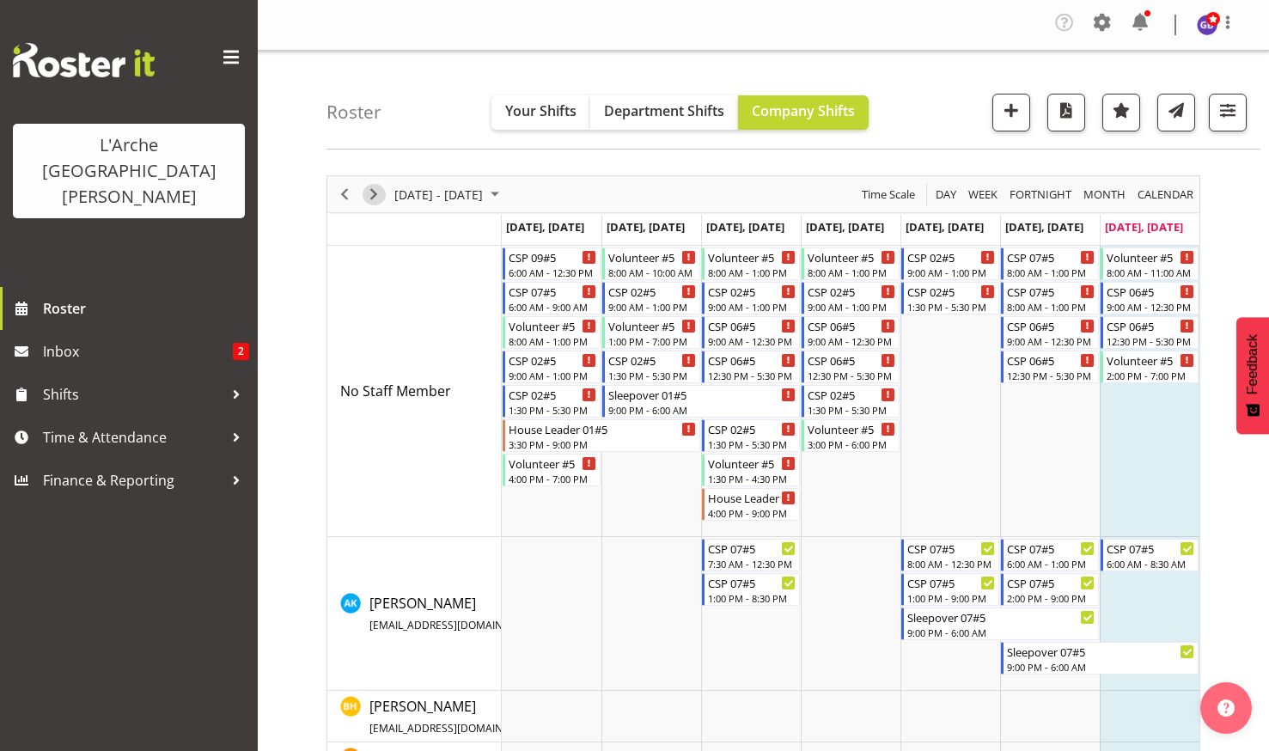
click at [374, 191] on span "Next" at bounding box center [373, 194] width 21 height 21
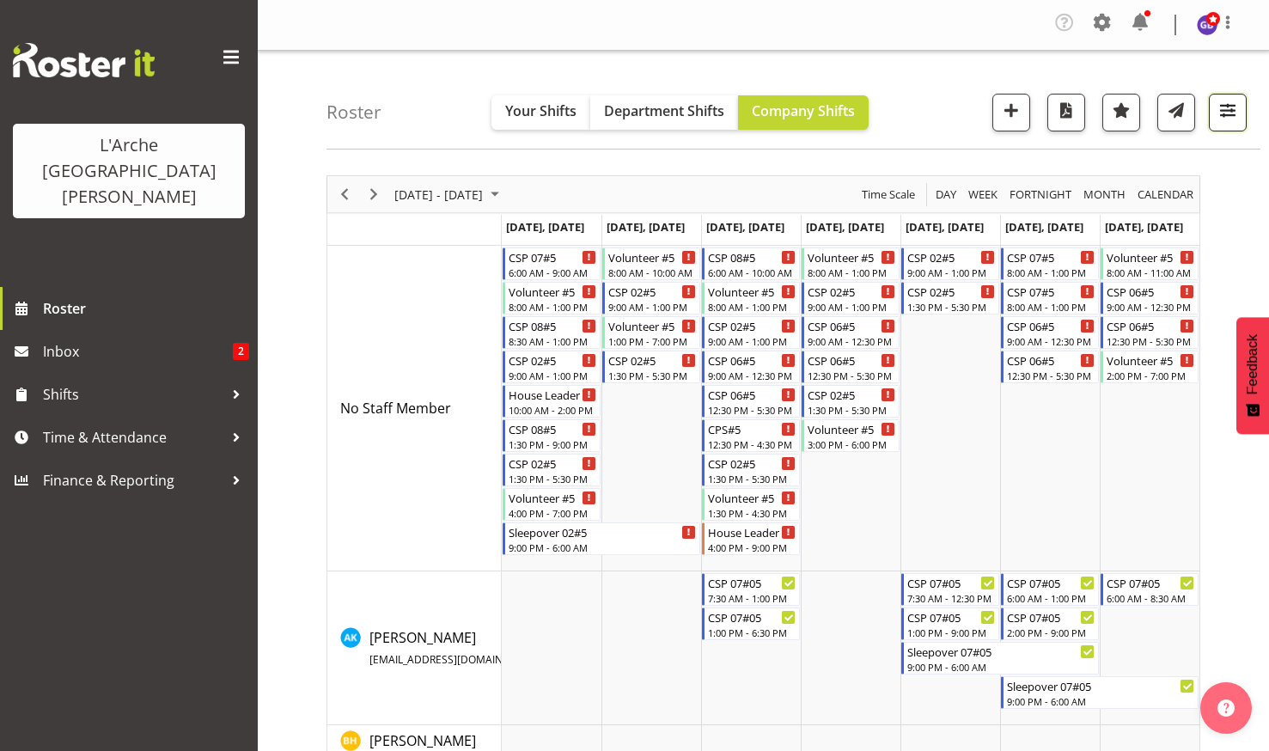
click at [1227, 105] on span "button" at bounding box center [1228, 110] width 22 height 22
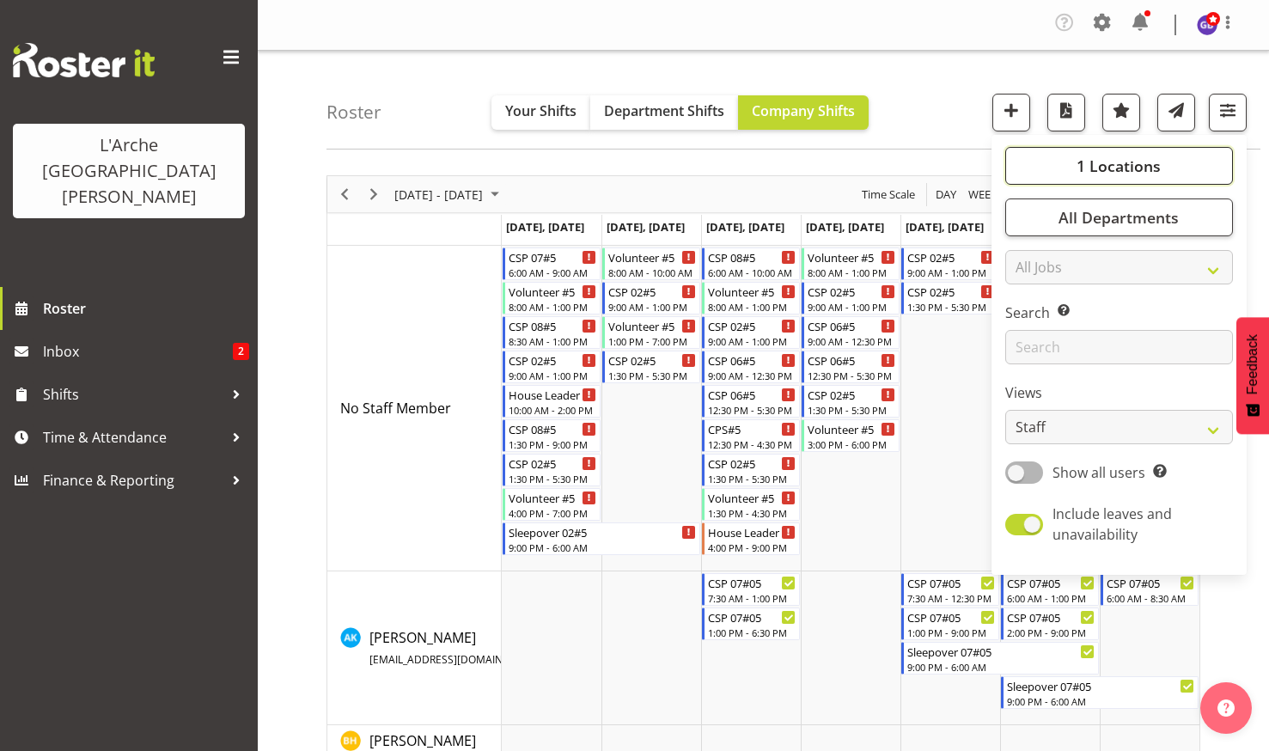
click at [1101, 162] on span "1 Locations" at bounding box center [1119, 166] width 84 height 21
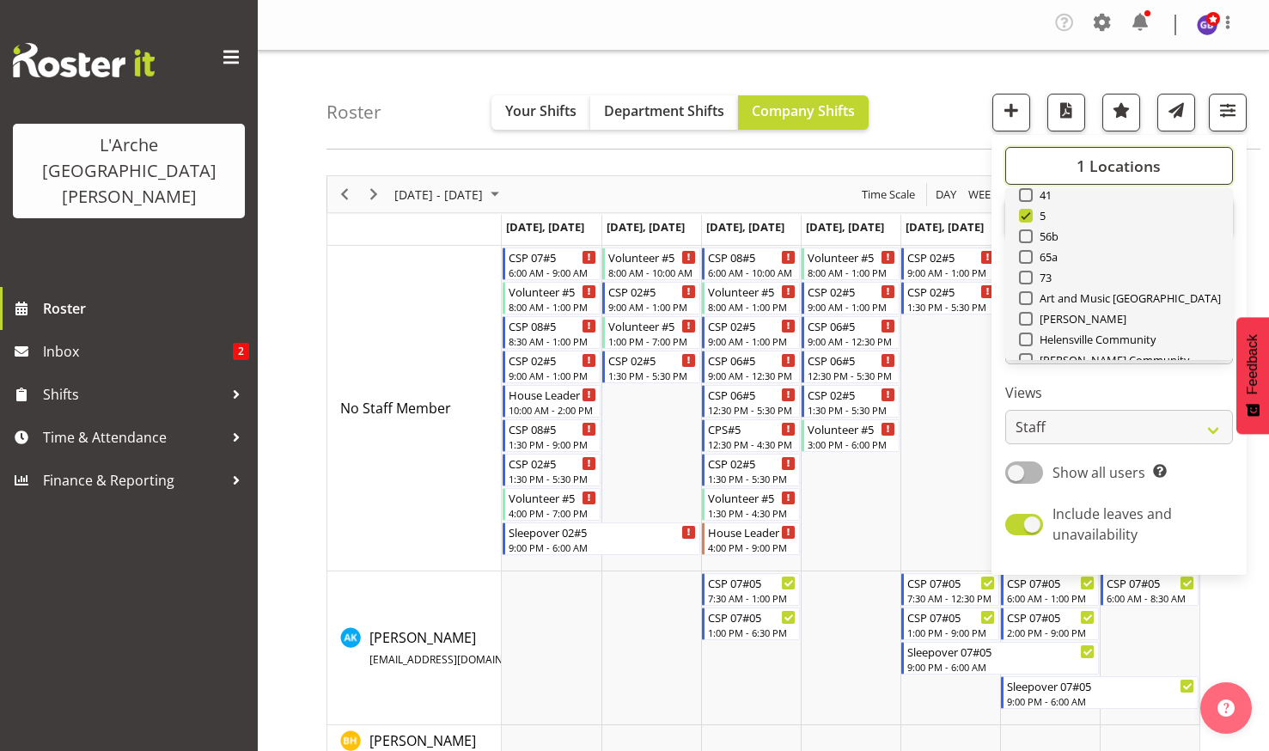
scroll to position [34, 0]
click at [1028, 213] on span at bounding box center [1026, 216] width 14 height 14
click at [1028, 213] on input "20" at bounding box center [1024, 216] width 11 height 11
checkbox input "true"
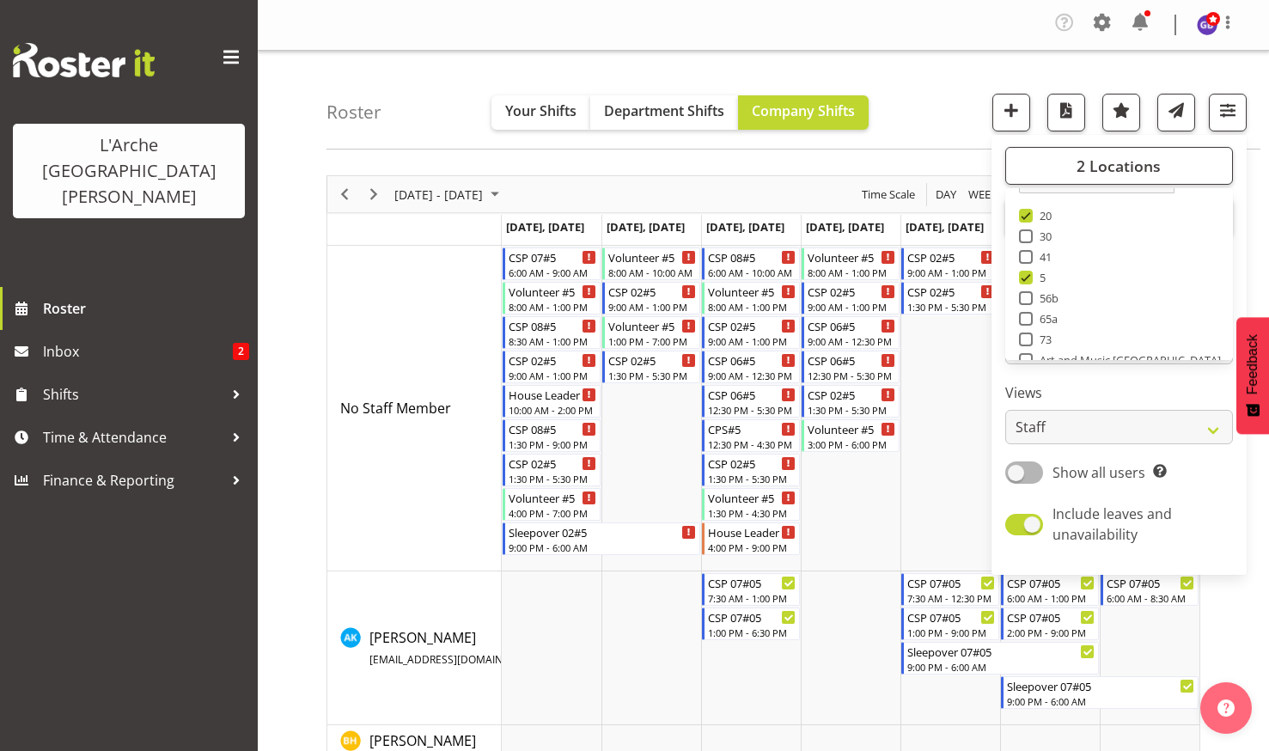
click at [1025, 276] on span at bounding box center [1026, 278] width 14 height 14
click at [1025, 276] on input "5" at bounding box center [1024, 277] width 11 height 11
checkbox input "false"
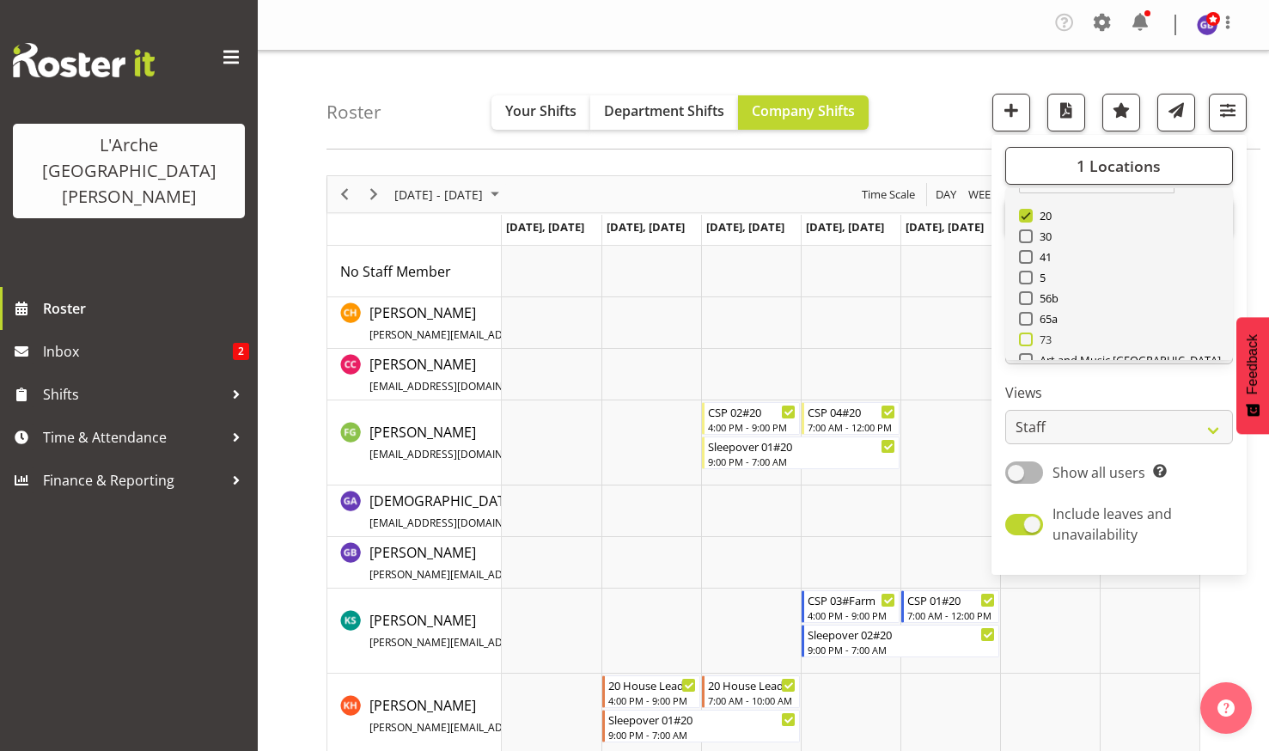
click at [1028, 335] on span at bounding box center [1026, 340] width 14 height 14
click at [1028, 335] on input "73" at bounding box center [1024, 339] width 11 height 11
checkbox input "true"
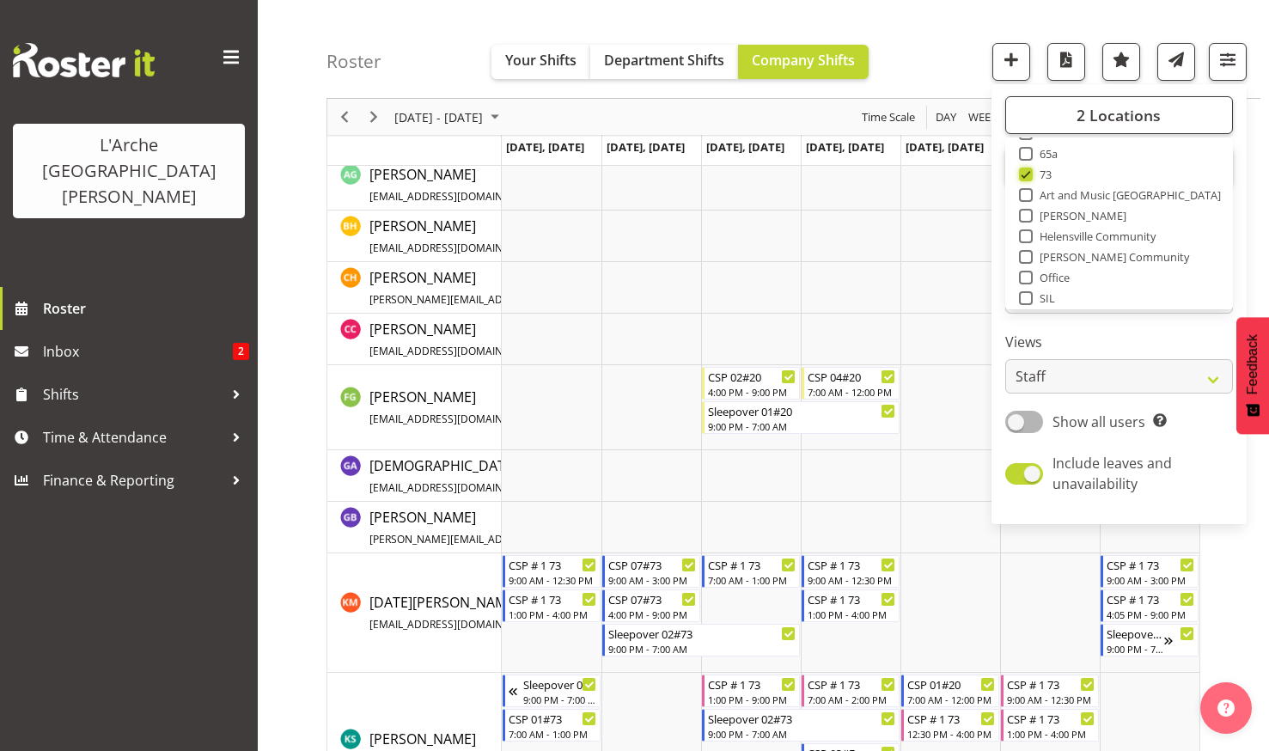
scroll to position [183, 0]
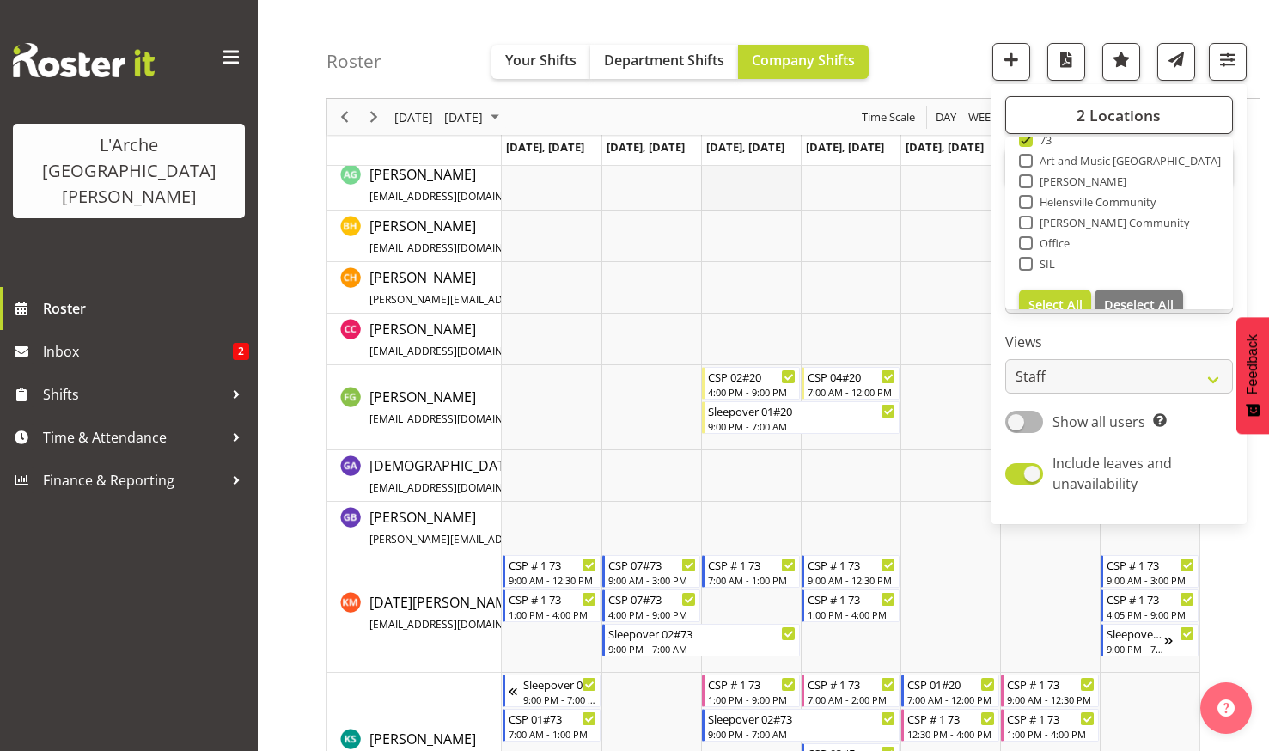
click at [793, 193] on td "Timeline Week of September 7, 2025" at bounding box center [751, 185] width 100 height 52
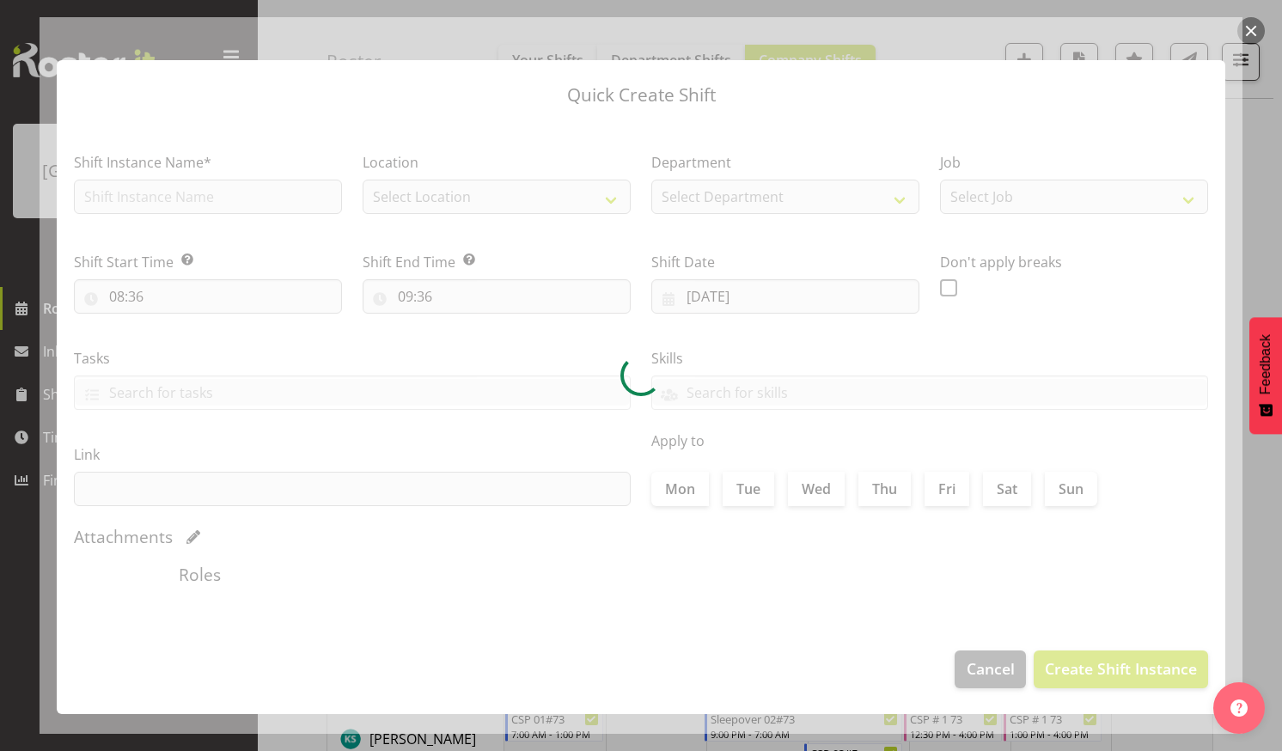
type input "[DATE]"
checkbox input "true"
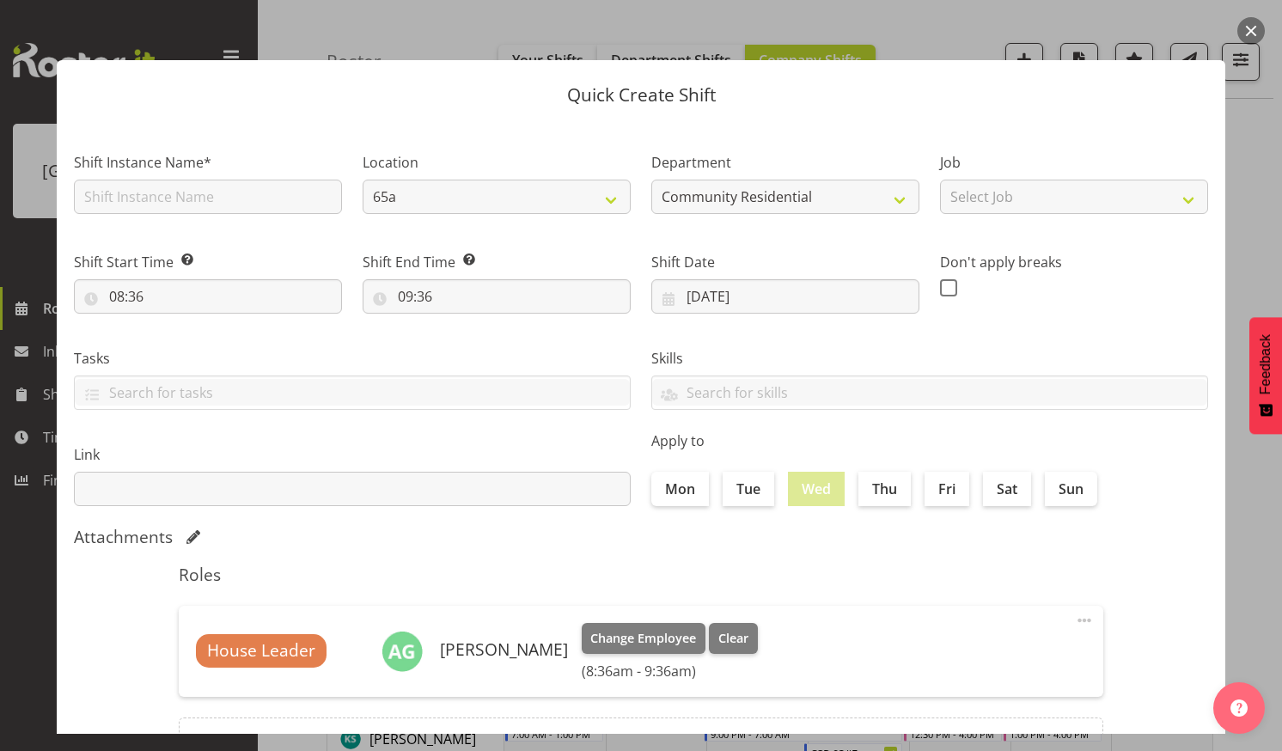
click at [1249, 25] on button "button" at bounding box center [1250, 30] width 27 height 27
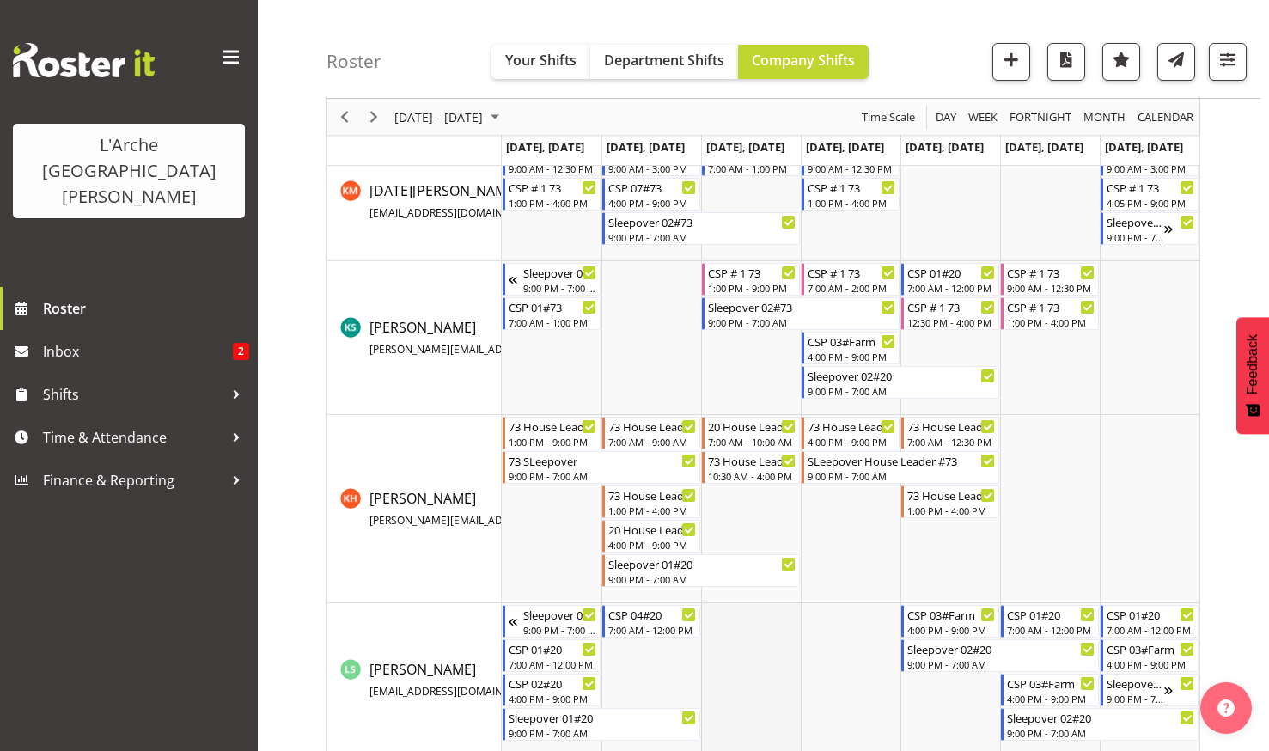
scroll to position [602, 0]
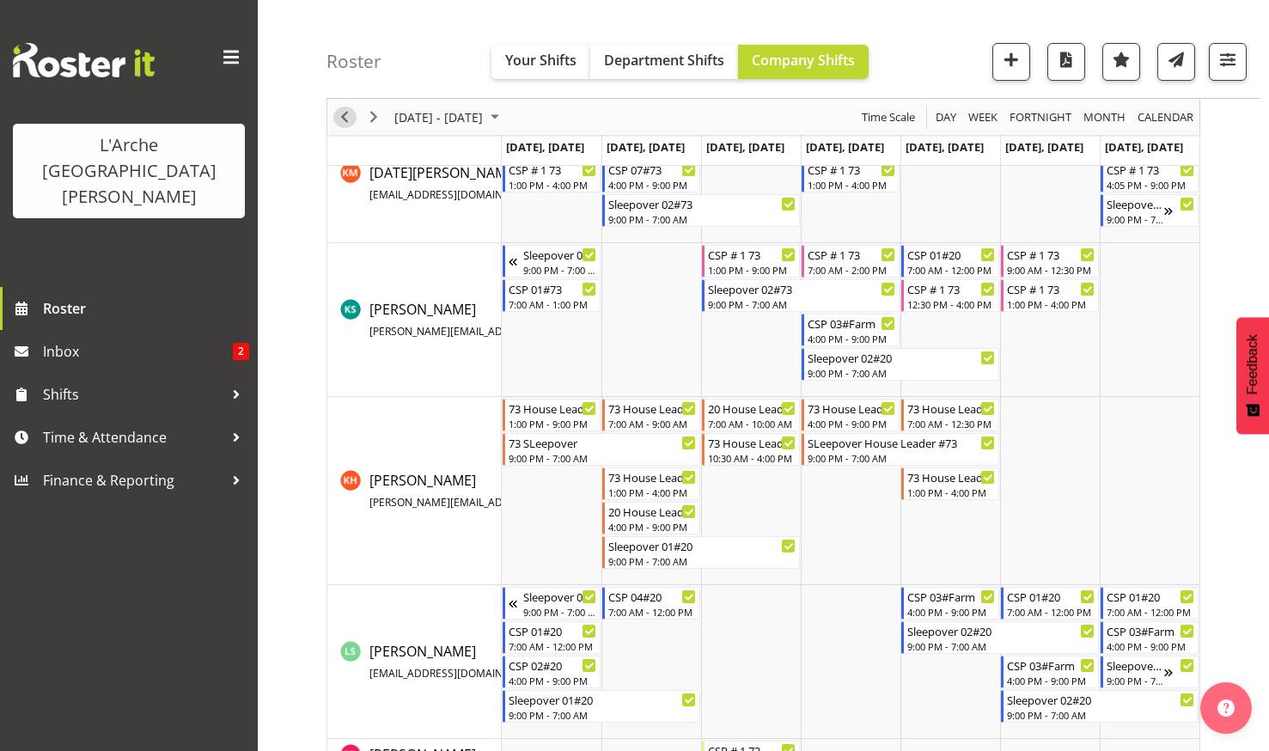
click at [343, 113] on span "Previous" at bounding box center [344, 117] width 21 height 21
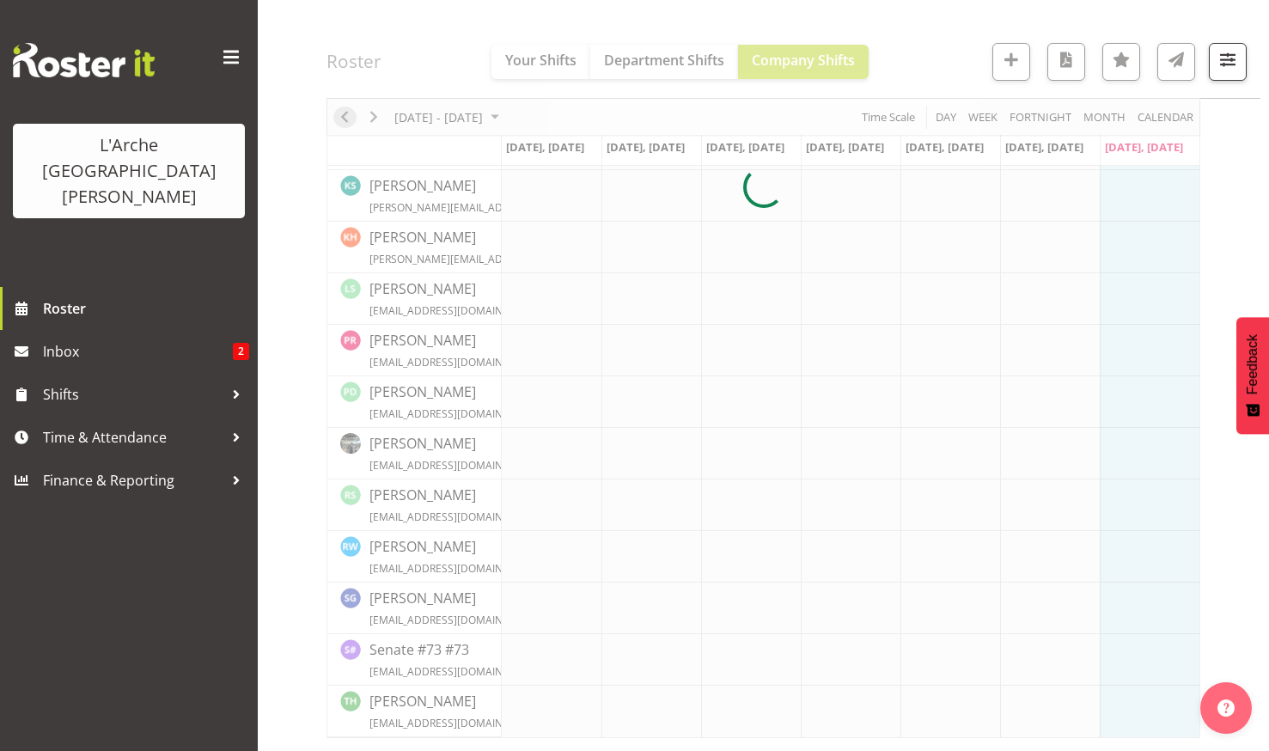
scroll to position [540, 0]
